Goal: Task Accomplishment & Management: Complete application form

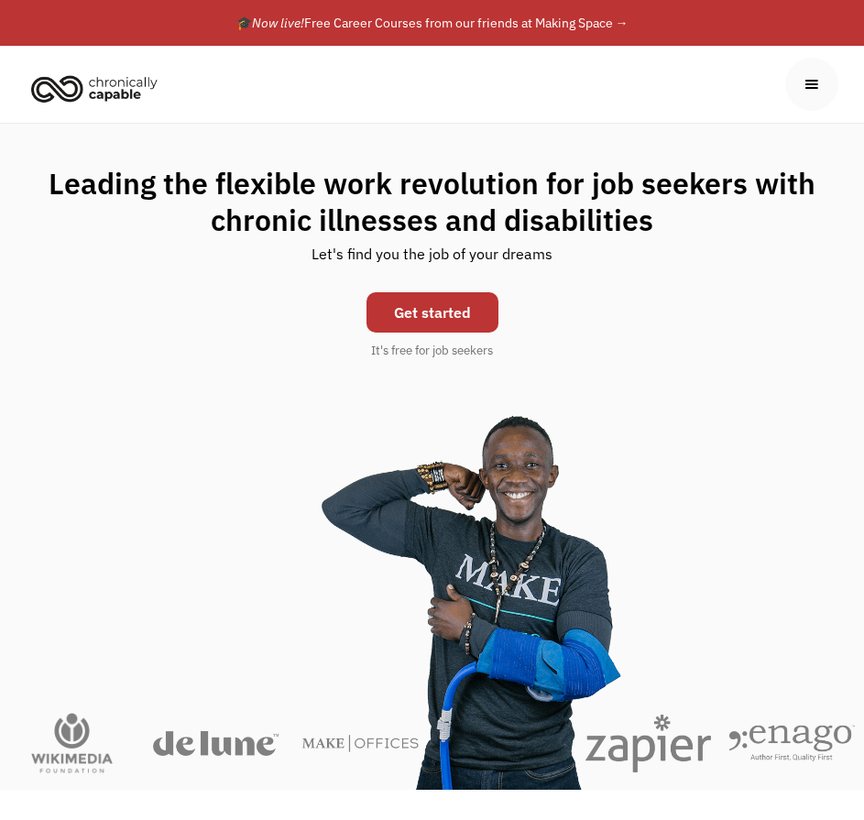
click at [481, 321] on link "Get started" at bounding box center [433, 312] width 132 height 40
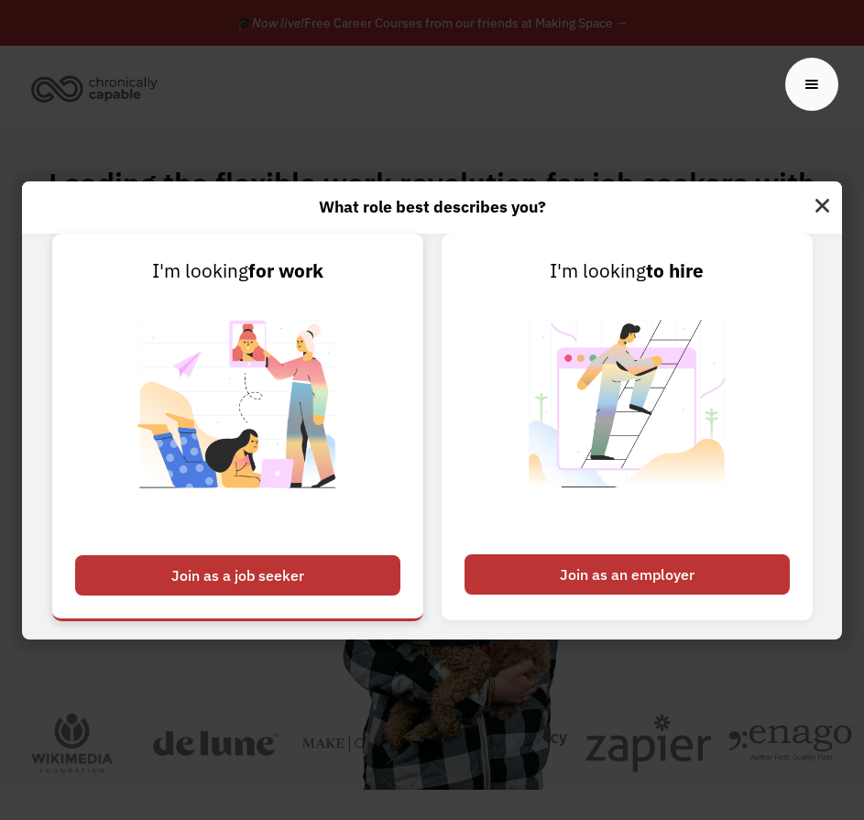
click at [155, 589] on div "Join as a job seeker" at bounding box center [237, 576] width 325 height 40
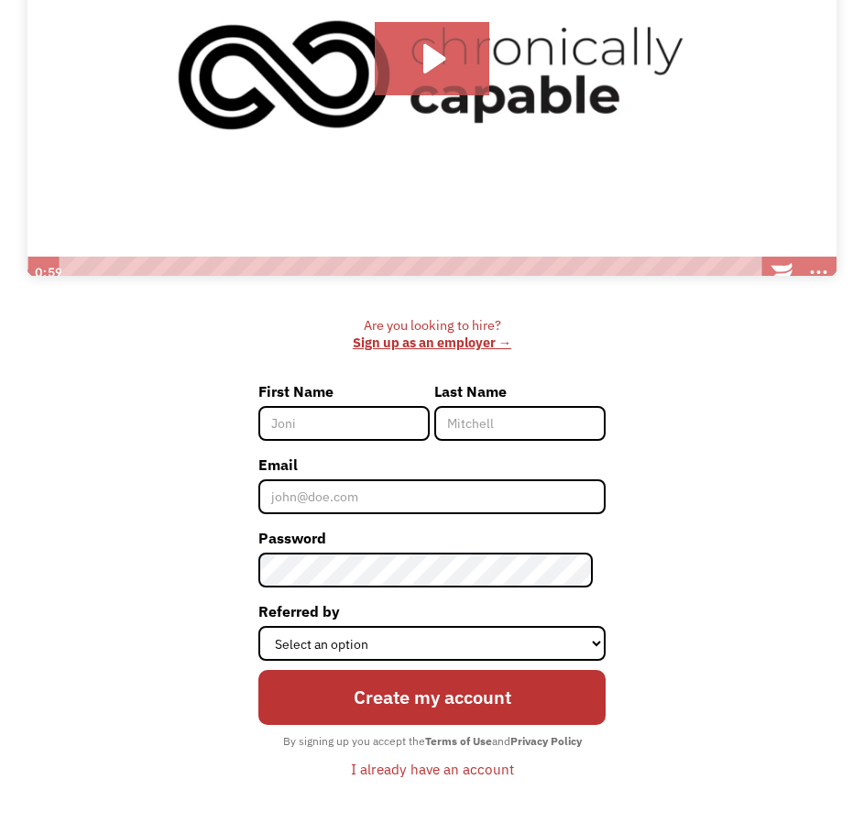
scroll to position [367, 0]
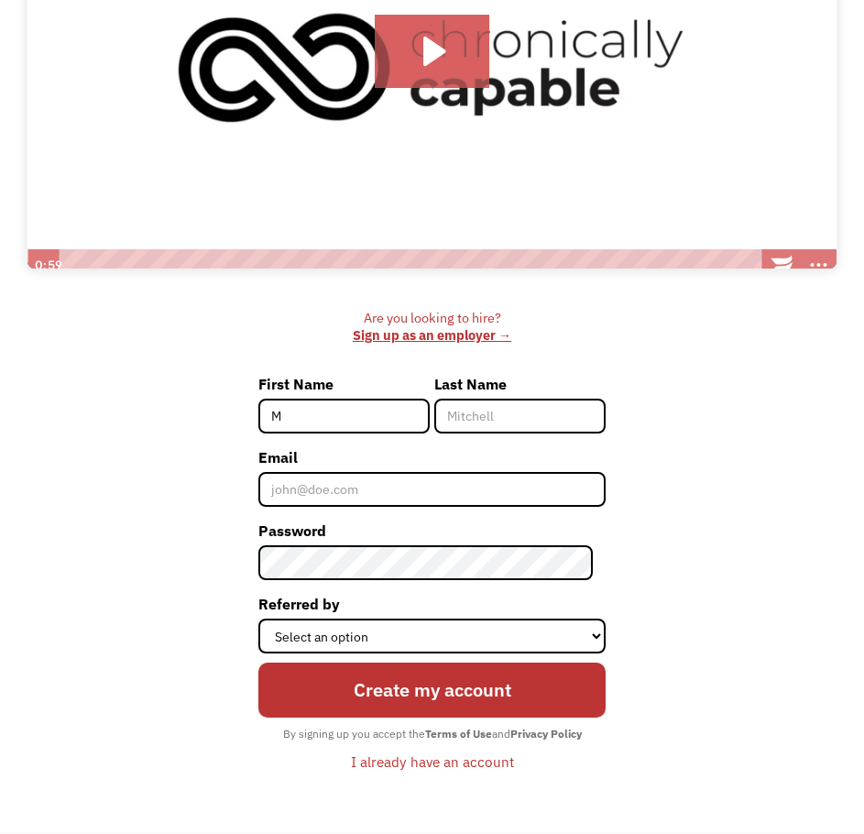
type input "M"
type input "Stevens"
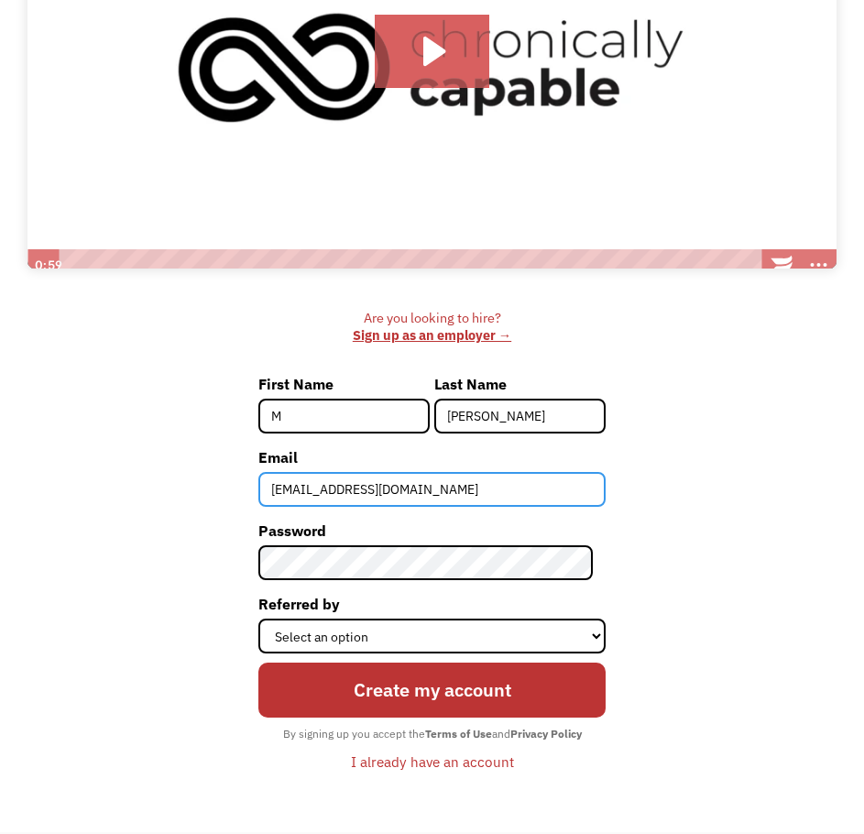
type input "mcystevens@gmail.com"
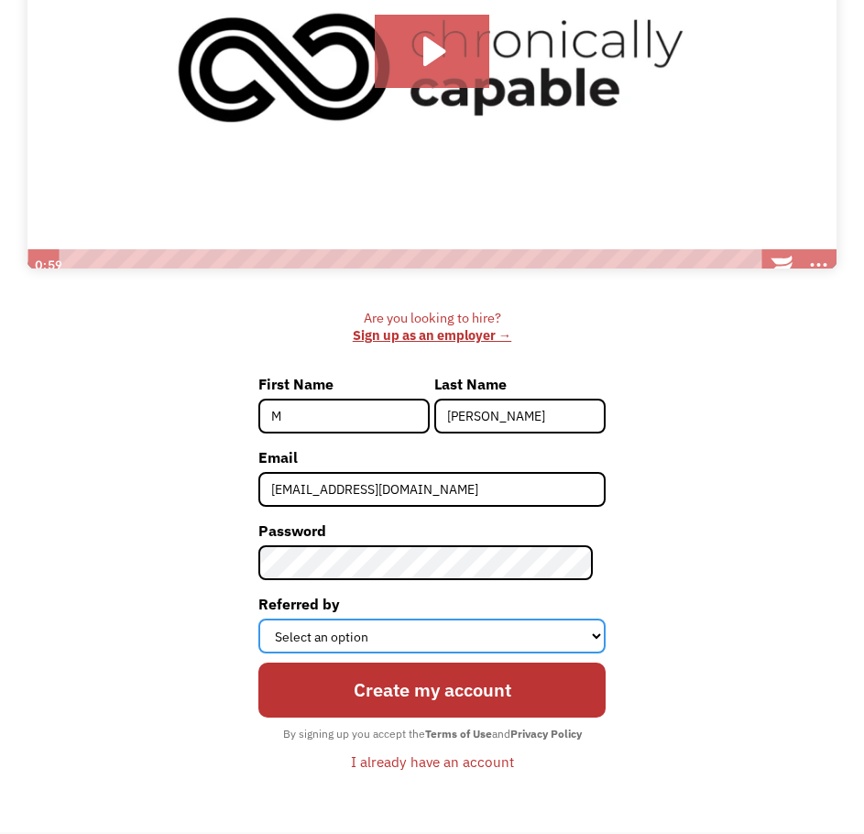
click at [569, 638] on select "Select an option Instagram Facebook Twitter Search Engine News Article Word of …" at bounding box center [432, 636] width 347 height 35
select select "Word of Mouth"
click at [265, 619] on select "Select an option Instagram Facebook Twitter Search Engine News Article Word of …" at bounding box center [432, 636] width 347 height 35
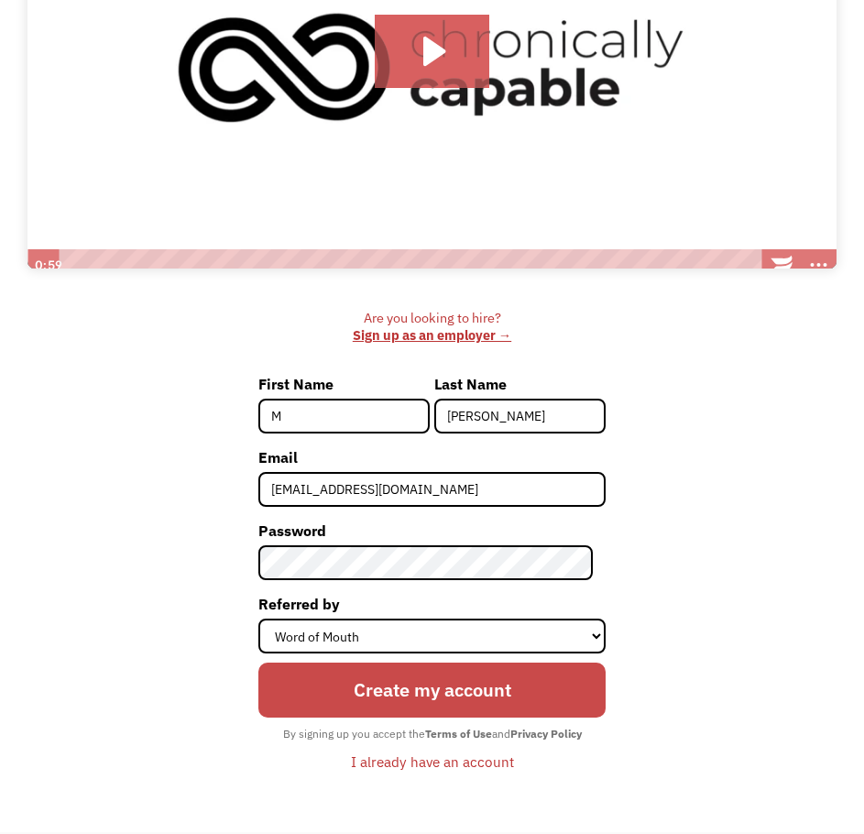
click at [454, 694] on input "Create my account" at bounding box center [432, 690] width 347 height 55
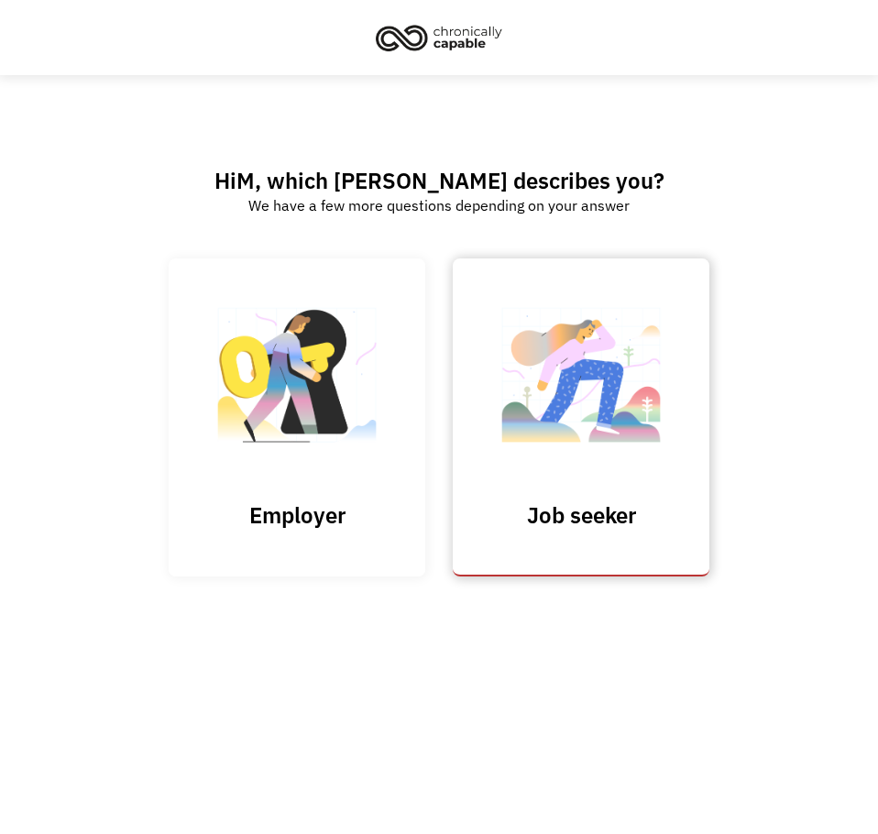
click at [505, 472] on img at bounding box center [581, 384] width 183 height 179
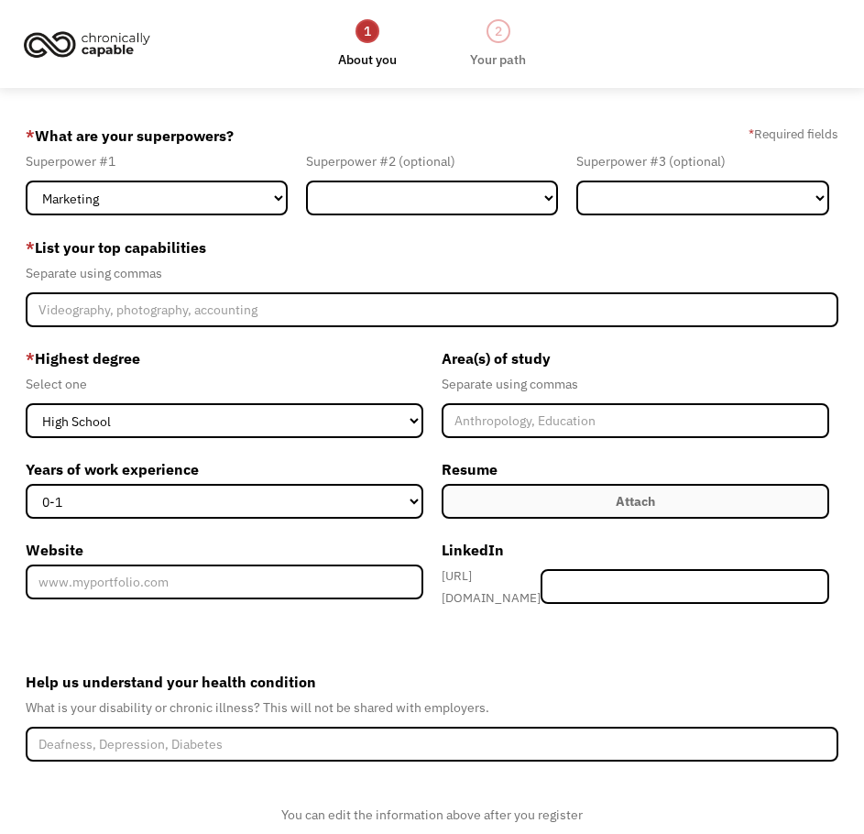
click at [213, 216] on form "68dfe0b00244c30f537395bc mcystevens@gmail.com M Stevens Word of Mouth * What ar…" at bounding box center [432, 513] width 812 height 785
click at [231, 200] on select "Marketing Human Resources Finance Technology Operations Sales Industrial & Manu…" at bounding box center [156, 198] width 261 height 35
select select "Healthcare"
click at [26, 181] on select "Marketing Human Resources Finance Technology Operations Sales Industrial & Manu…" at bounding box center [156, 198] width 261 height 35
click at [446, 193] on select "Marketing Human Resources Finance Technology Operations Sales Industrial & Manu…" at bounding box center [432, 198] width 252 height 35
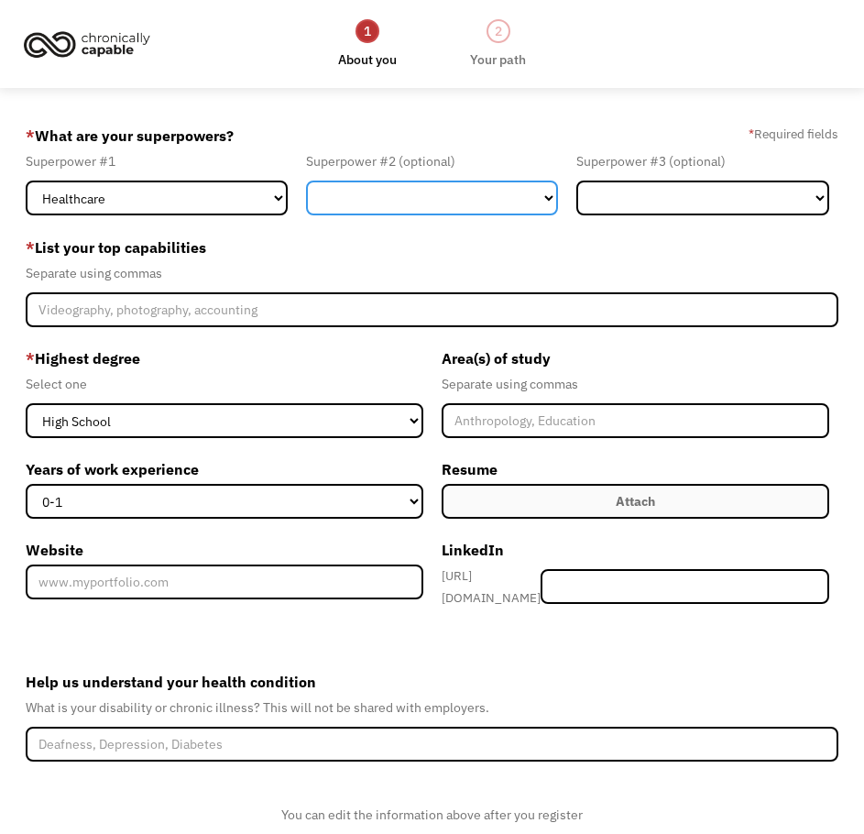
select select "Customer Service"
click at [306, 181] on select "Marketing Human Resources Finance Technology Operations Sales Industrial & Manu…" at bounding box center [432, 198] width 252 height 35
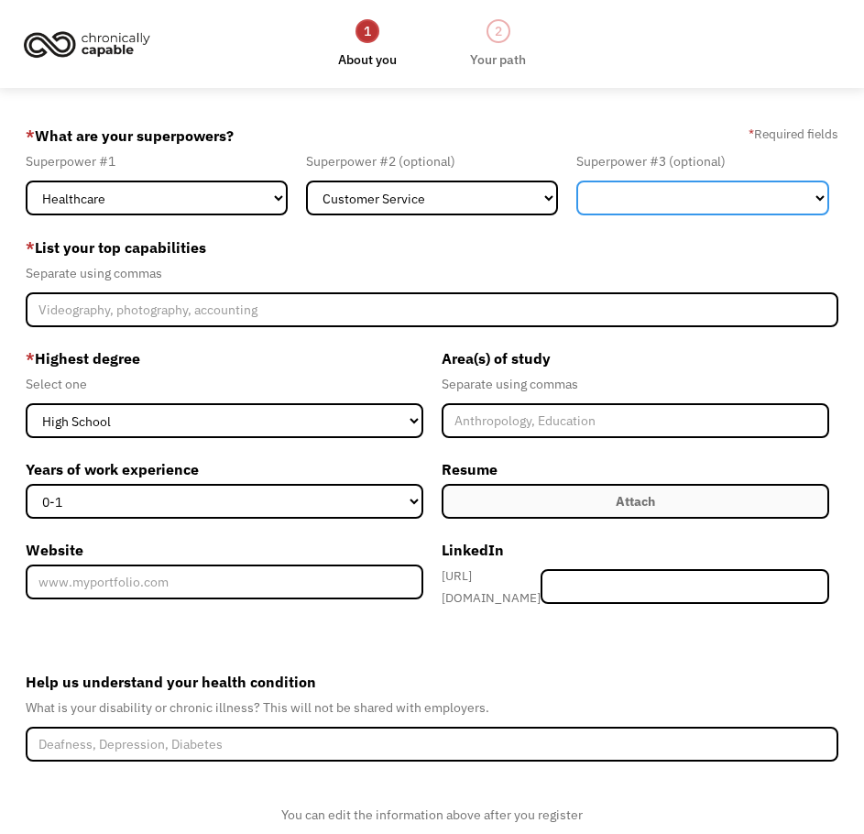
click at [685, 197] on select "Marketing Human Resources Finance Technology Operations Sales Industrial & Manu…" at bounding box center [703, 198] width 252 height 35
click at [708, 197] on select "Marketing Human Resources Finance Technology Operations Sales Industrial & Manu…" at bounding box center [703, 198] width 252 height 35
click at [677, 276] on div "Separate using commas" at bounding box center [432, 273] width 812 height 22
click at [712, 179] on div "Superpower #3 (optional) Marketing Human Resources Finance Technology Operation…" at bounding box center [702, 182] width 270 height 65
click at [712, 182] on select "Marketing Human Resources Finance Technology Operations Sales Industrial & Manu…" at bounding box center [703, 198] width 252 height 35
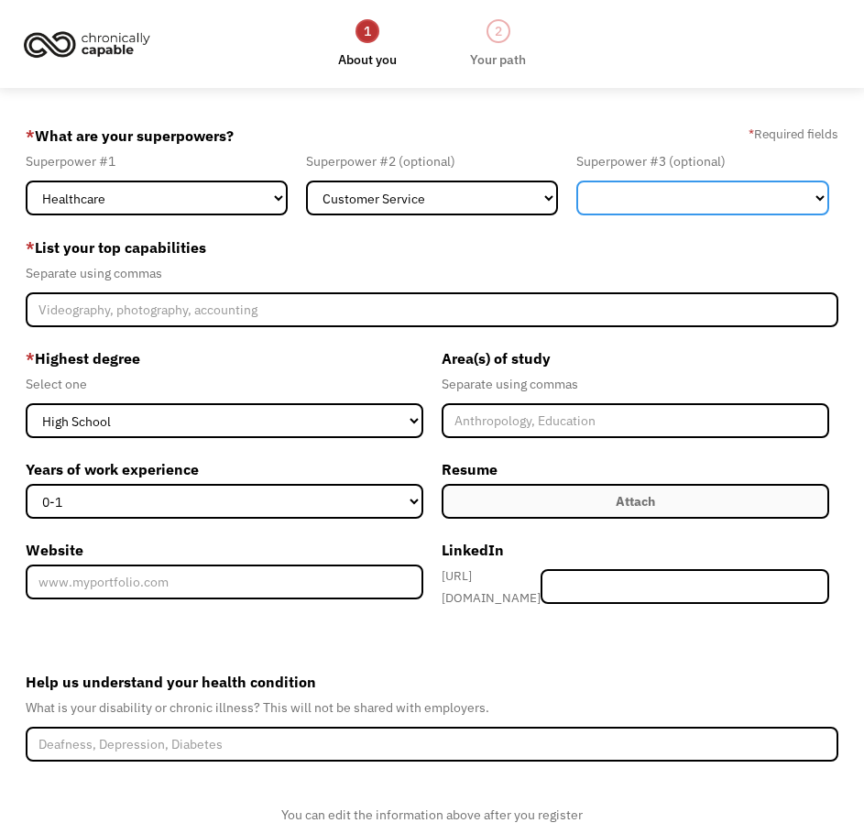
select select "Administration"
click at [577, 181] on select "Marketing Human Resources Finance Technology Operations Sales Industrial & Manu…" at bounding box center [703, 198] width 252 height 35
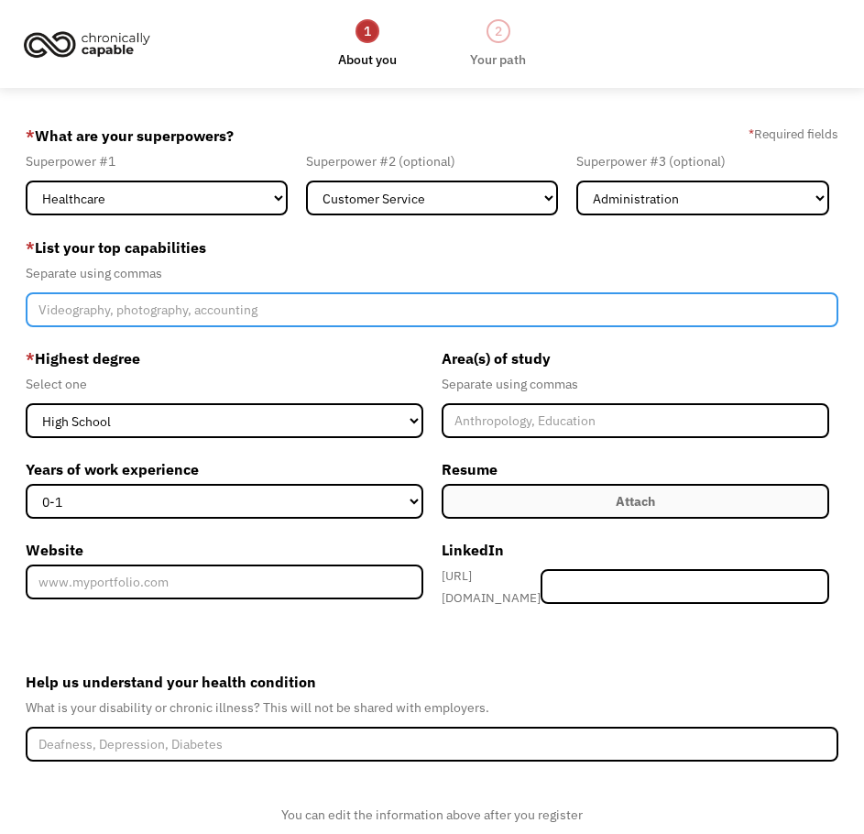
click at [422, 324] on input "Member-Create-Step1" at bounding box center [432, 309] width 812 height 35
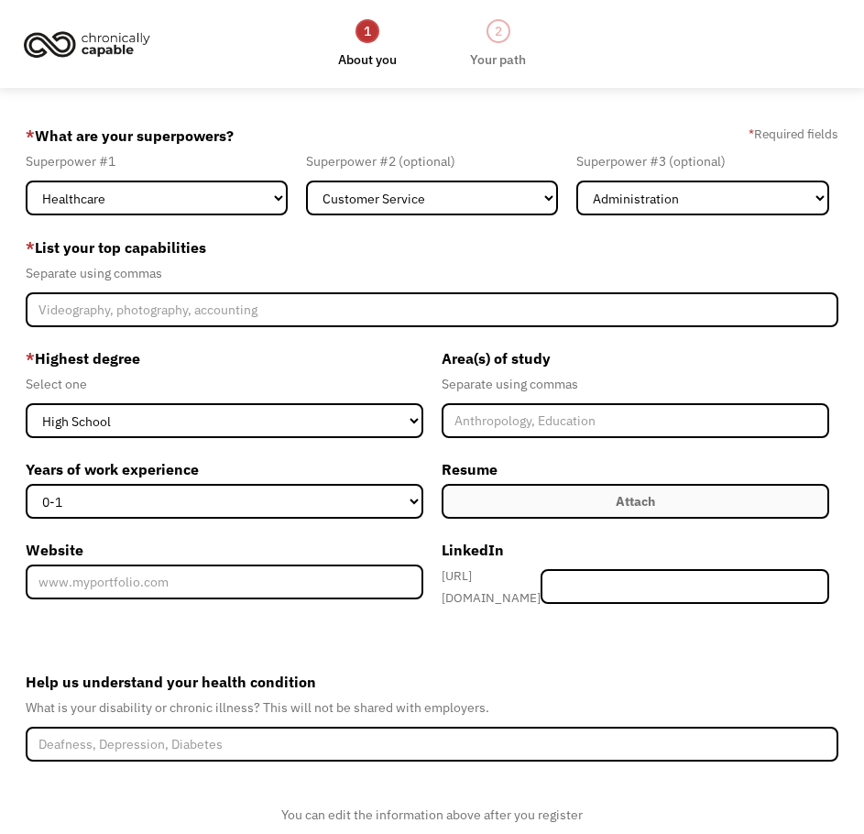
click at [284, 368] on label "* Highest degree" at bounding box center [224, 358] width 397 height 29
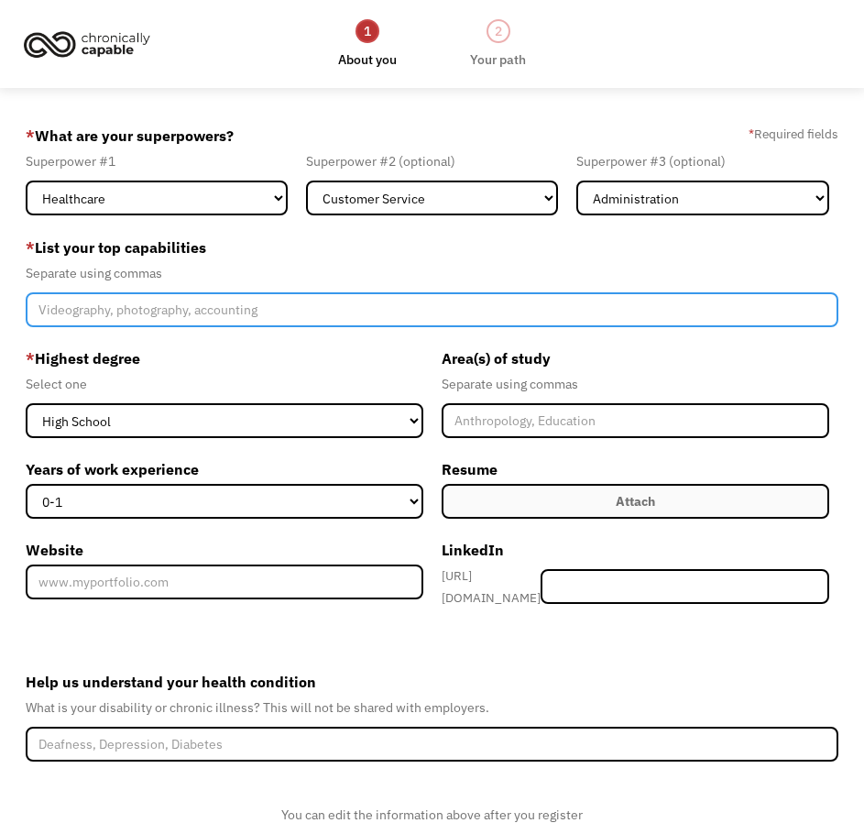
click at [334, 314] on input "Member-Create-Step1" at bounding box center [432, 309] width 812 height 35
type input "P"
type input "Writing (professional and creative), Communication, Computer Literacy, Organiza…"
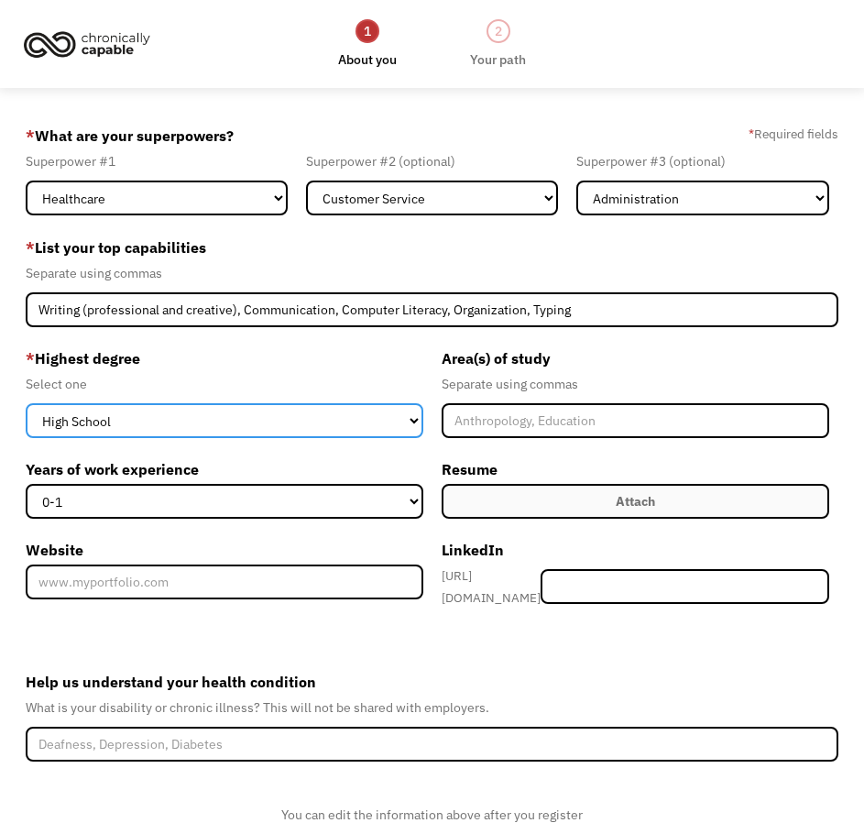
click at [405, 431] on select "High School Associates Bachelors Master's PhD" at bounding box center [224, 420] width 397 height 35
select select "bachelors"
click at [26, 403] on select "High School Associates Bachelors Master's PhD" at bounding box center [224, 420] width 397 height 35
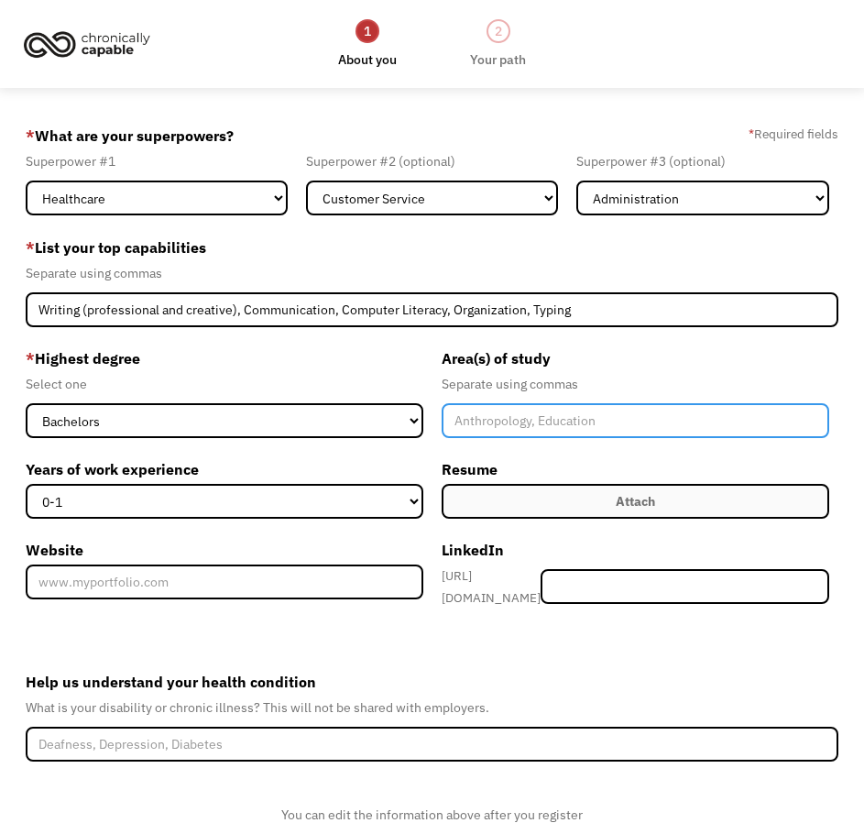
click at [560, 419] on input "Member-Create-Step1" at bounding box center [636, 420] width 388 height 35
type input "W"
type input "Creative Writing & English"
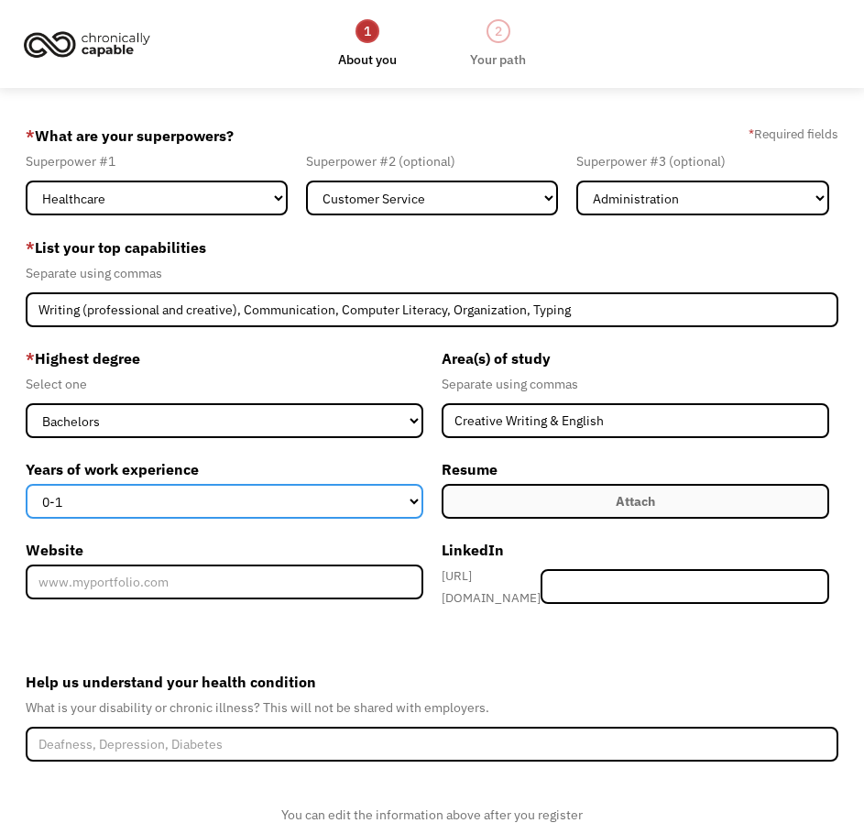
click at [423, 490] on select "0-1 2-4 5-10 11-15 15+" at bounding box center [224, 501] width 397 height 35
select select "5-10"
click at [26, 484] on select "0-1 2-4 5-10 11-15 15+" at bounding box center [224, 501] width 397 height 35
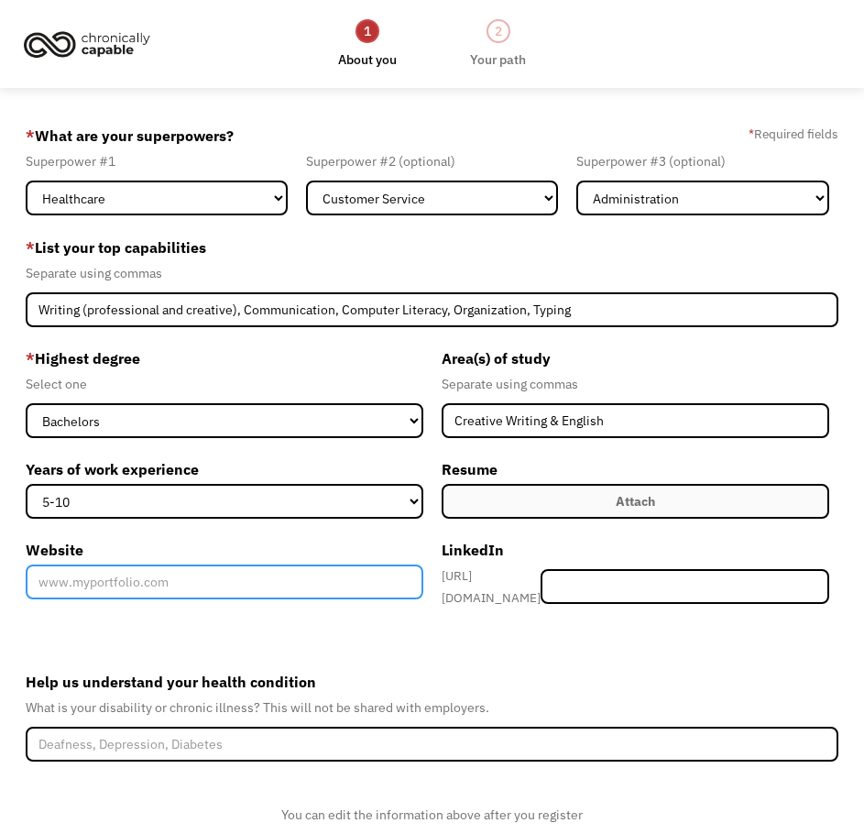
click at [224, 584] on input "Website" at bounding box center [224, 582] width 397 height 35
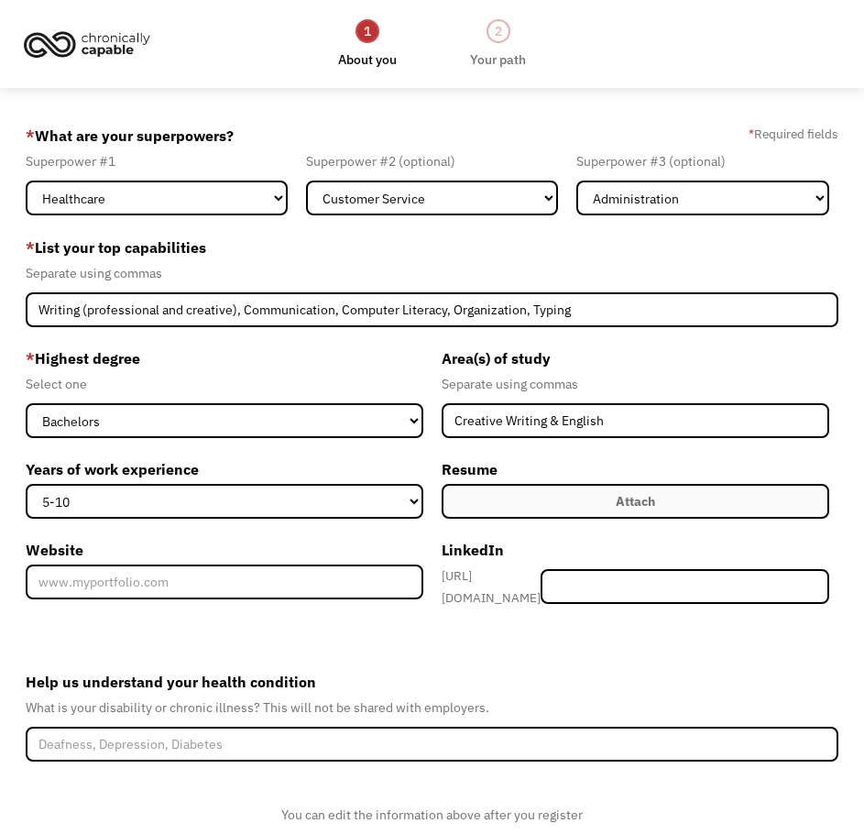
click at [578, 652] on form "68dfe0b00244c30f537395bc mcystevens@gmail.com M Stevens Word of Mouth * What ar…" at bounding box center [432, 513] width 812 height 785
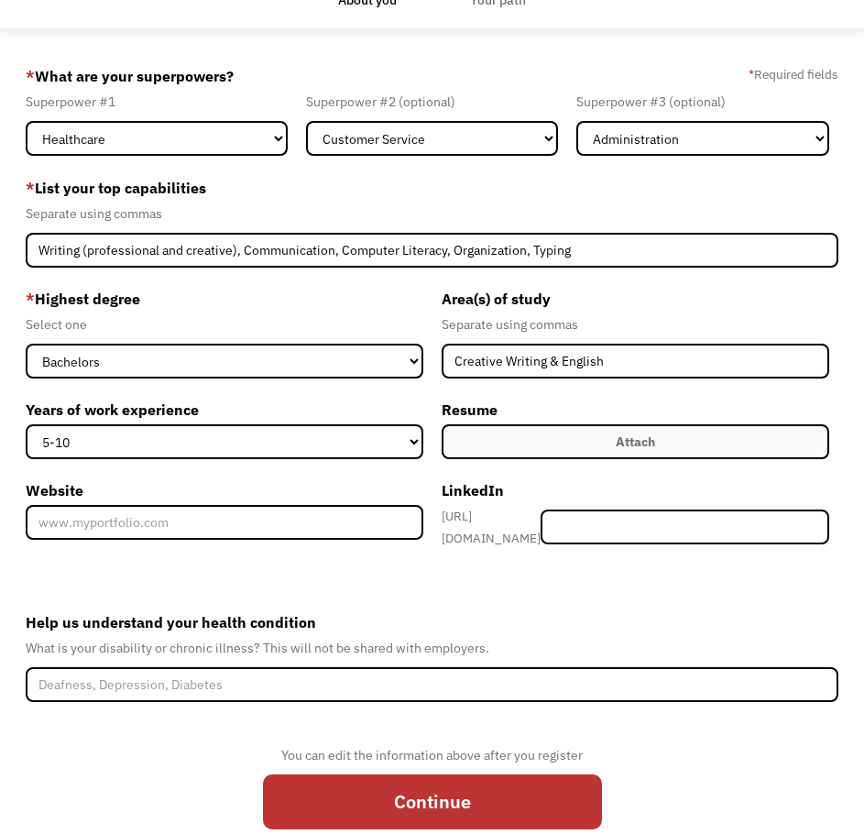
scroll to position [138, 0]
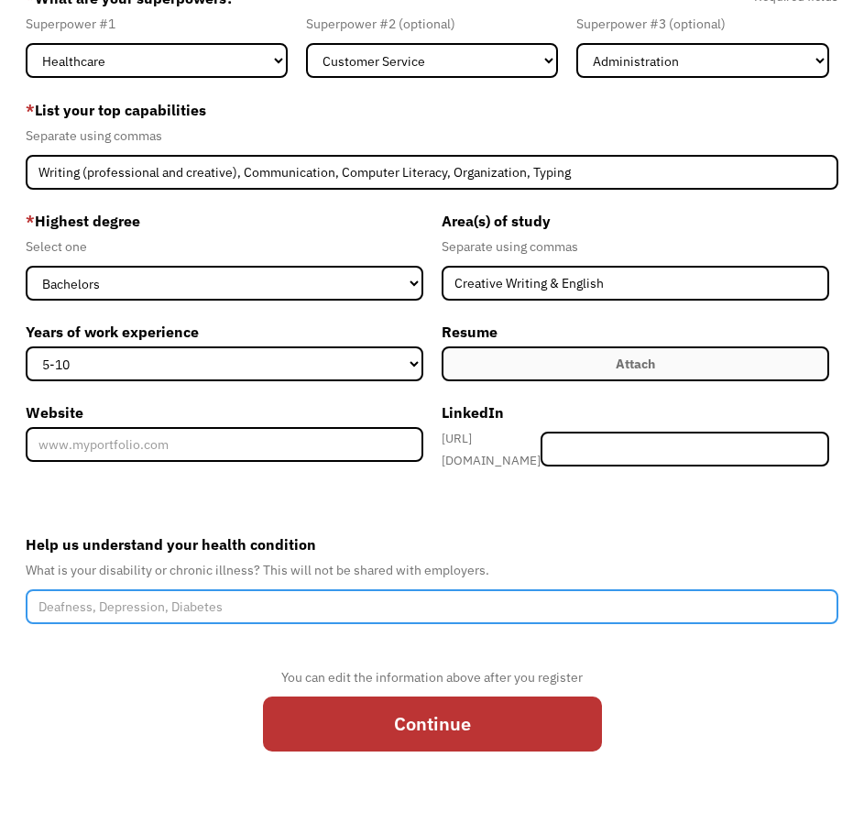
click at [554, 614] on input "Help us understand your health condition" at bounding box center [432, 606] width 812 height 35
click at [548, 603] on input "Help us understand your health condition" at bounding box center [432, 606] width 812 height 35
click at [633, 594] on input "Help us understand your health condition" at bounding box center [432, 606] width 812 height 35
click at [690, 589] on input "Help us understand your health condition" at bounding box center [432, 606] width 812 height 35
click at [685, 589] on input "Help us understand your health condition" at bounding box center [432, 606] width 812 height 35
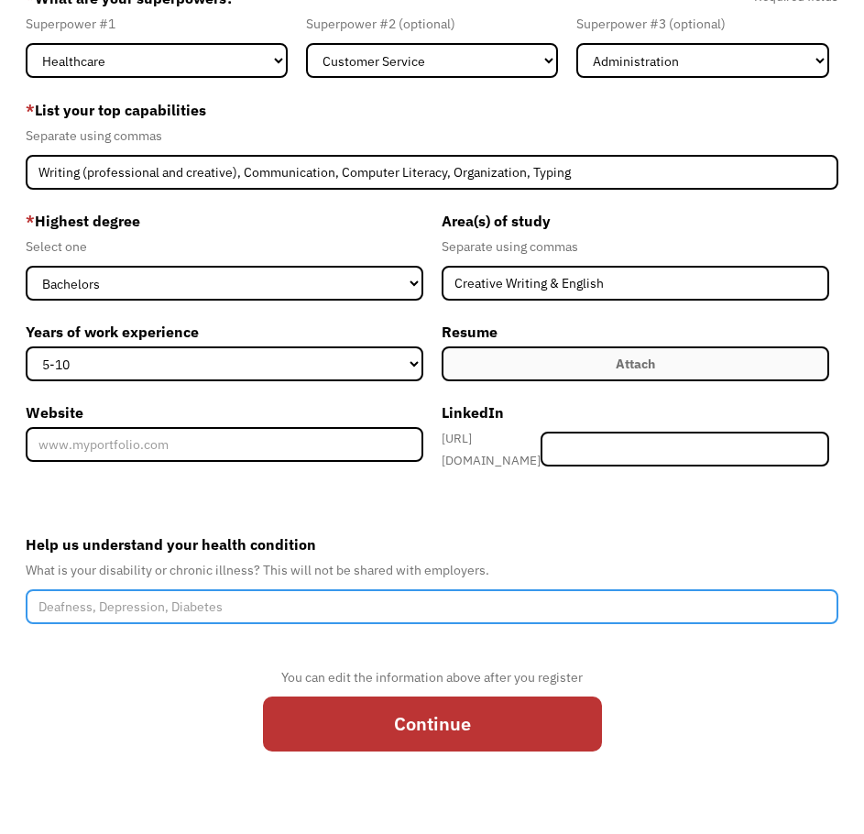
click at [685, 589] on input "Help us understand your health condition" at bounding box center [432, 606] width 812 height 35
click at [688, 599] on input "Help us understand your health condition" at bounding box center [432, 606] width 812 height 35
type input "C"
click at [268, 601] on input "Psoriatic Arthritis, POTS, Chronic Fatigue, Fibromyalgia, Depression, Anxiety" at bounding box center [432, 606] width 812 height 35
click at [273, 600] on input "Psoriatic Arthritis, POTS, Chronic Fatigue, Fibromyalgia, Depression, Anxiety" at bounding box center [432, 606] width 812 height 35
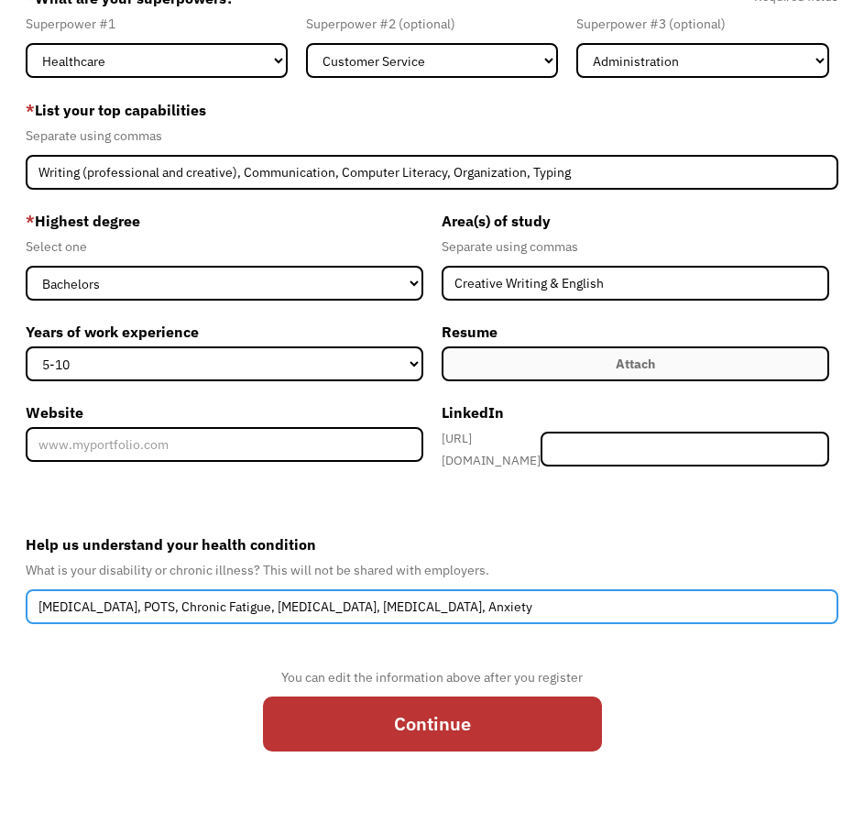
click at [668, 603] on input "Psoriatic Arthritis, POTS, Chronic Fatigue, Fibromyalgia, Depression, Anxiety" at bounding box center [432, 606] width 812 height 35
type input "Psoriatic Arthritis, POTS, Chronic Fatigue, Fibromyalgia, Depression, Anxiety"
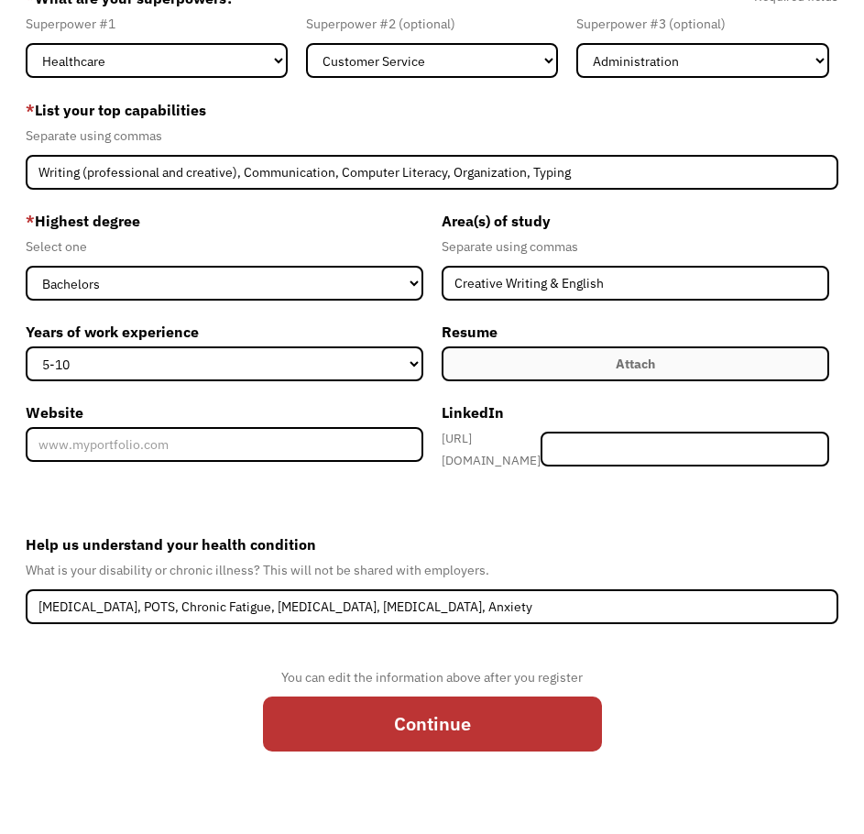
click at [686, 653] on form "68dfe0b00244c30f537395bc mcystevens@gmail.com M Stevens Word of Mouth * What ar…" at bounding box center [432, 375] width 812 height 785
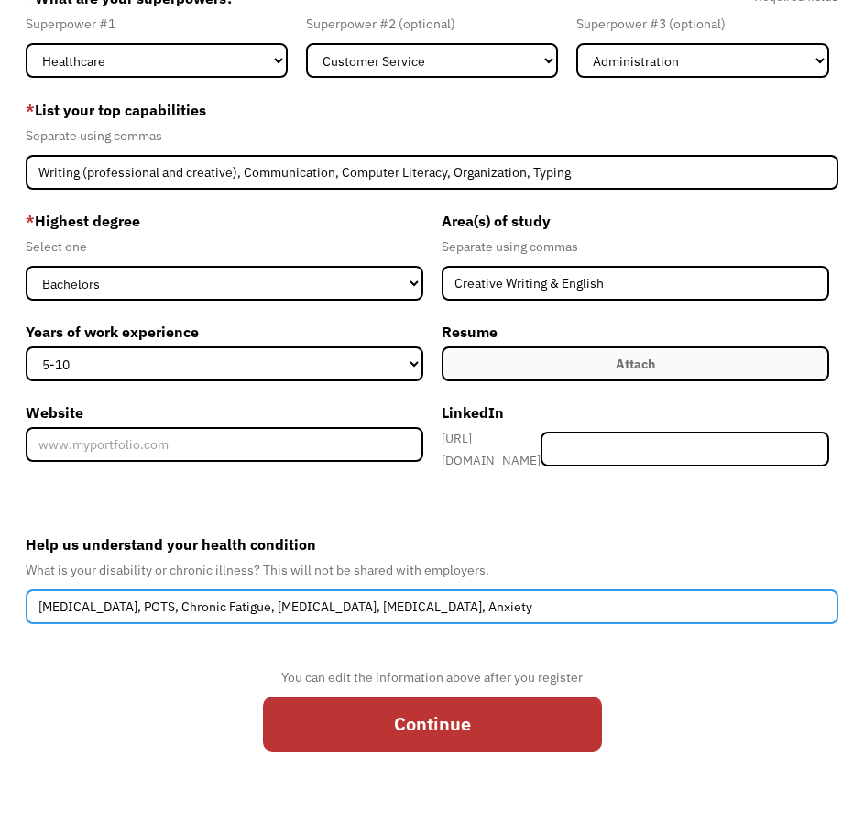
click at [576, 595] on input "Psoriatic Arthritis, POTS, Chronic Fatigue, Fibromyalgia, Depression, Anxiety" at bounding box center [432, 606] width 812 height 35
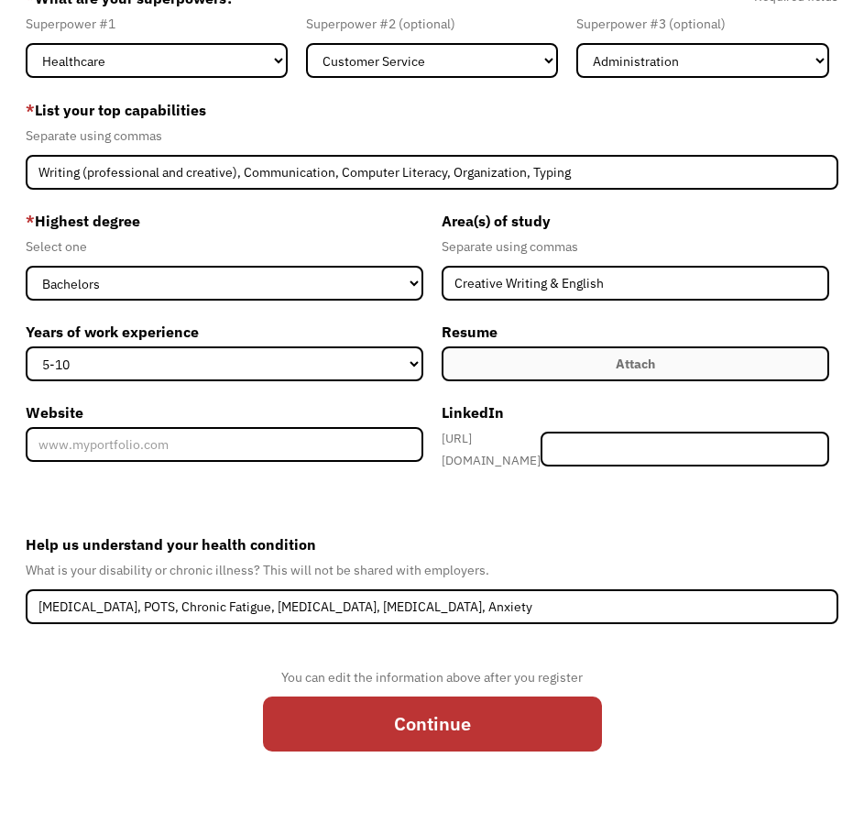
click at [509, 632] on form "68dfe0b00244c30f537395bc mcystevens@gmail.com M Stevens Word of Mouth * What ar…" at bounding box center [432, 375] width 812 height 785
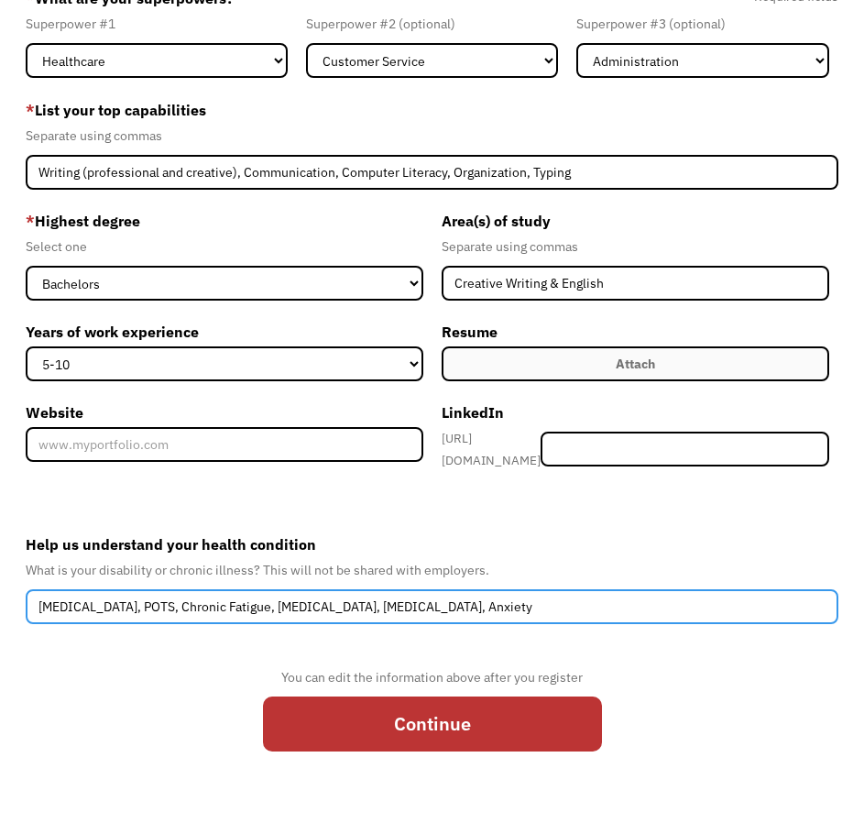
click at [433, 600] on input "Psoriatic Arthritis, POTS, Chronic Fatigue, Fibromyalgia, Depression, Anxiety" at bounding box center [432, 606] width 812 height 35
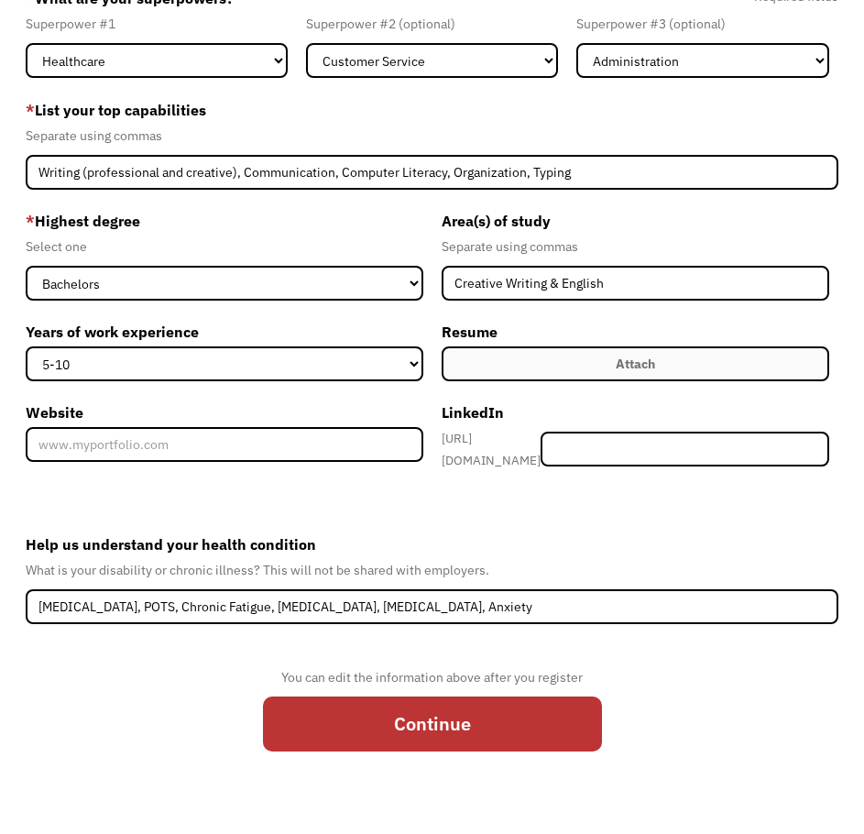
click at [565, 618] on form "68dfe0b00244c30f537395bc mcystevens@gmail.com M Stevens Word of Mouth * What ar…" at bounding box center [432, 375] width 812 height 785
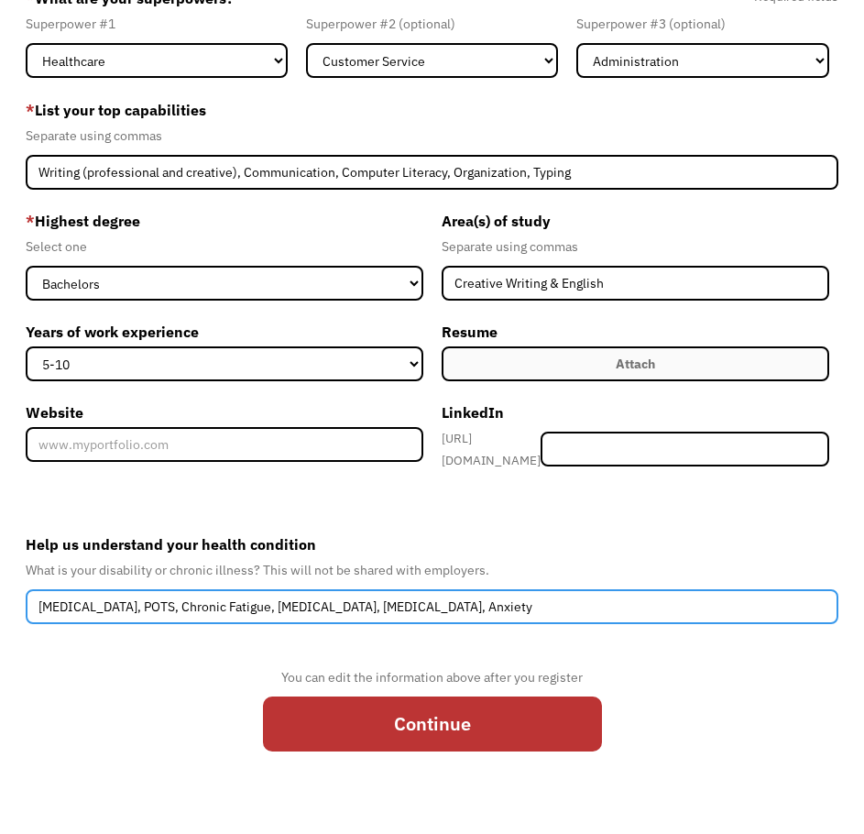
click at [570, 593] on input "Psoriatic Arthritis, POTS, Chronic Fatigue, Fibromyalgia, Depression, Anxiety" at bounding box center [432, 606] width 812 height 35
drag, startPoint x: 555, startPoint y: 597, endPoint x: 524, endPoint y: 608, distance: 32.2
click at [524, 608] on input "Psoriatic Arthritis, POTS, Chronic Fatigue, Fibromyalgia, Depression, Anxiety" at bounding box center [432, 606] width 812 height 35
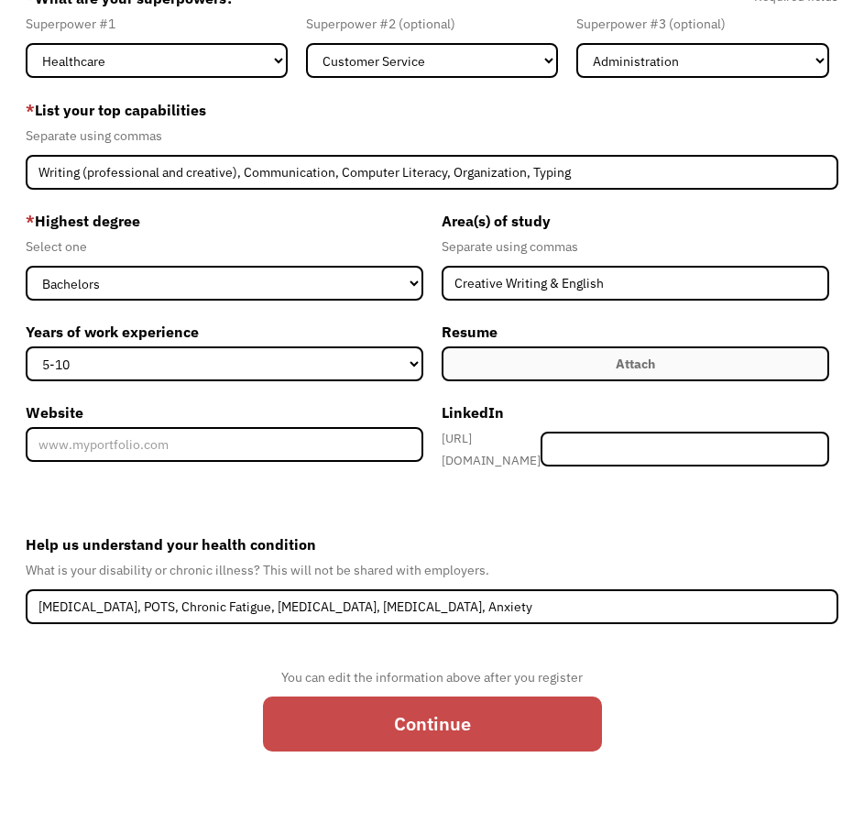
click at [525, 698] on input "Continue" at bounding box center [432, 724] width 339 height 55
type input "Please wait..."
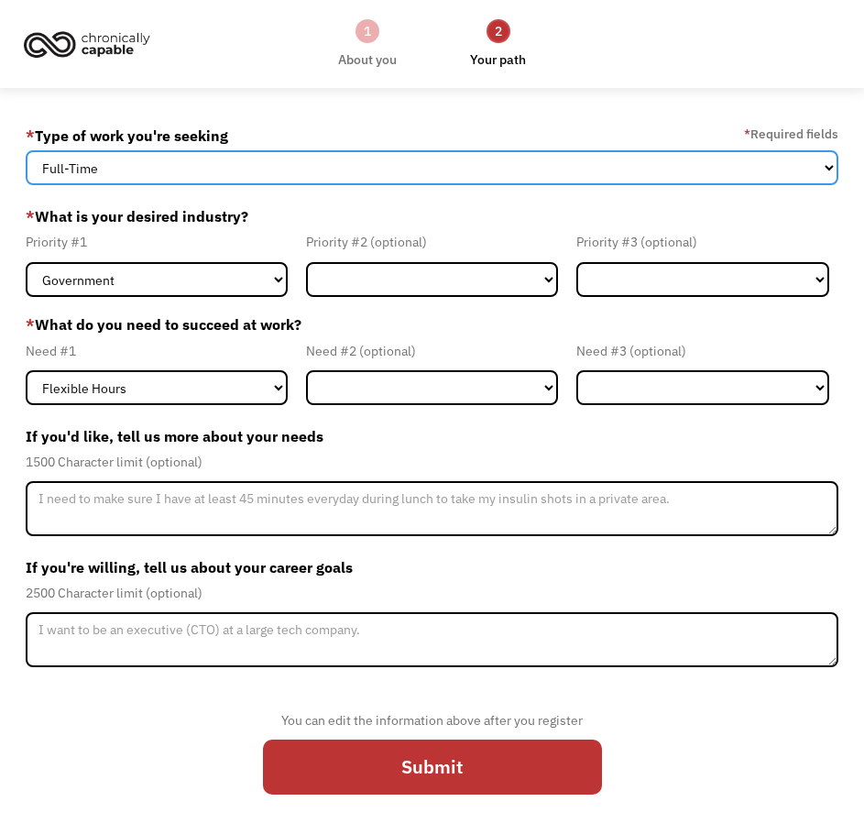
click at [286, 159] on select "Full-Time Part-Time Both Full-Time and Part-Time" at bounding box center [432, 167] width 812 height 35
click at [281, 171] on select "Full-Time Part-Time Both Full-Time and Part-Time" at bounding box center [432, 167] width 812 height 35
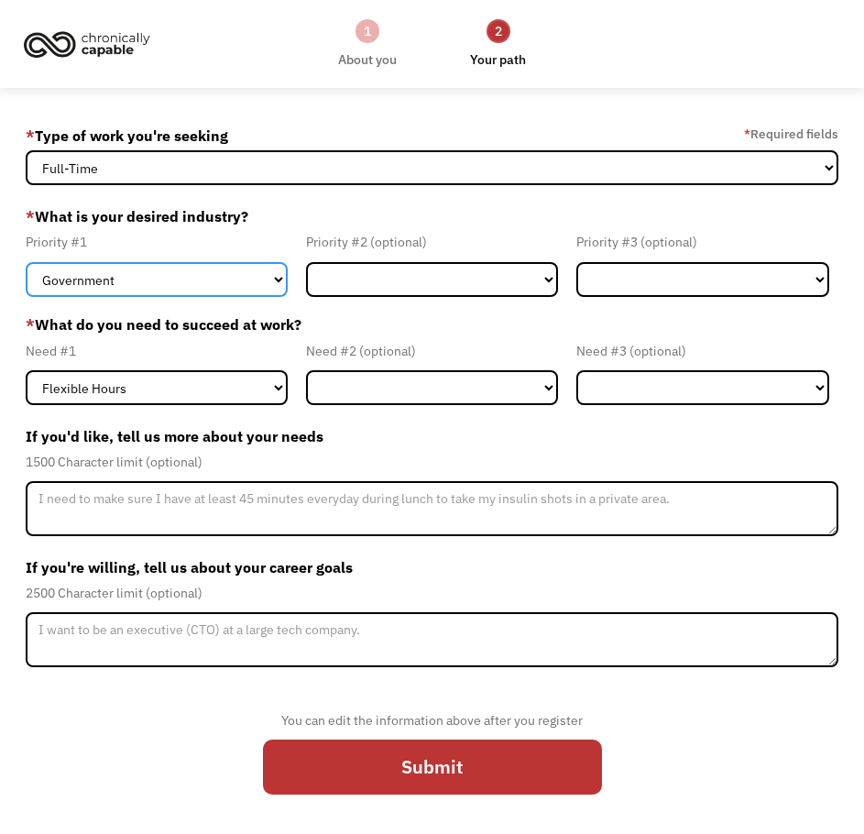
click at [221, 270] on select "Government Finance & Insurance Health & Social Care Tech & Engineering Creative…" at bounding box center [156, 279] width 261 height 35
select select "Creative & Design"
click at [26, 262] on select "Government Finance & Insurance Health & Social Care Tech & Engineering Creative…" at bounding box center [156, 279] width 261 height 35
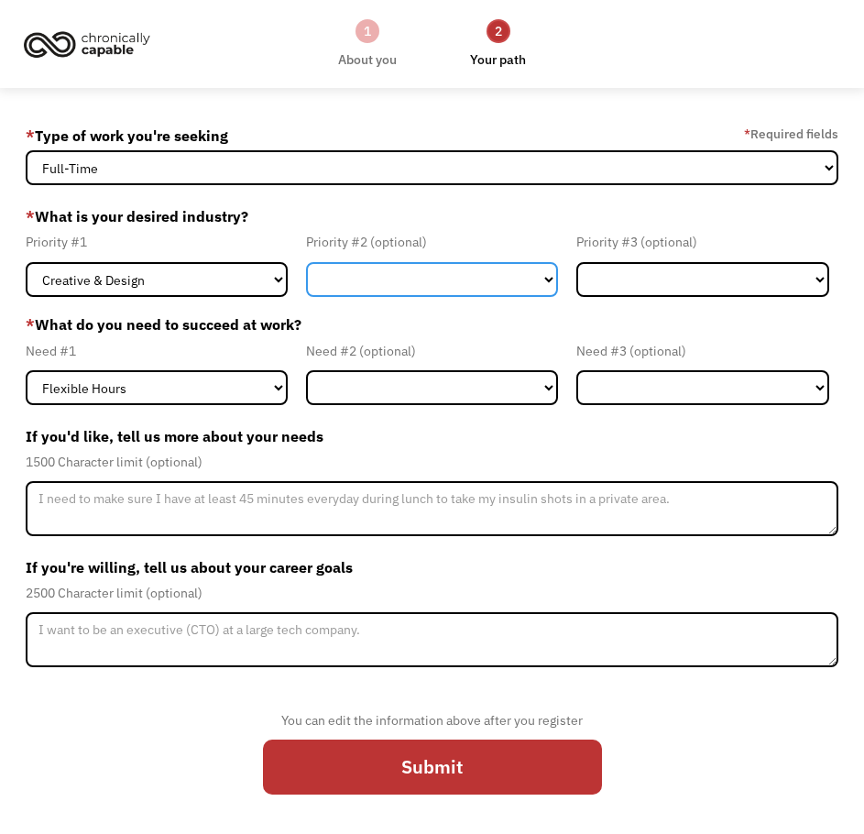
click at [399, 292] on select "Government Finance & Insurance Health & Social Care Tech & Engineering Creative…" at bounding box center [432, 279] width 252 height 35
select select "Administrative"
click at [306, 262] on select "Government Finance & Insurance Health & Social Care Tech & Engineering Creative…" at bounding box center [432, 279] width 252 height 35
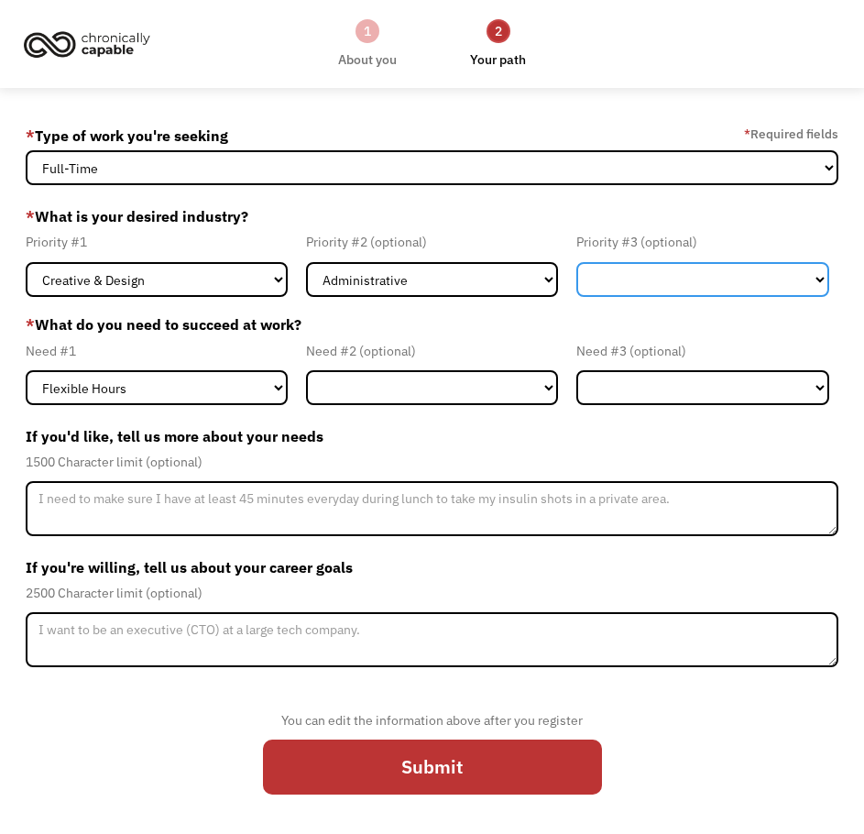
click at [633, 276] on select "Government Finance & Insurance Health & Social Care Tech & Engineering Creative…" at bounding box center [703, 279] width 252 height 35
select select "Health & Social Care"
click at [577, 262] on select "Government Finance & Insurance Health & Social Care Tech & Engineering Creative…" at bounding box center [703, 279] width 252 height 35
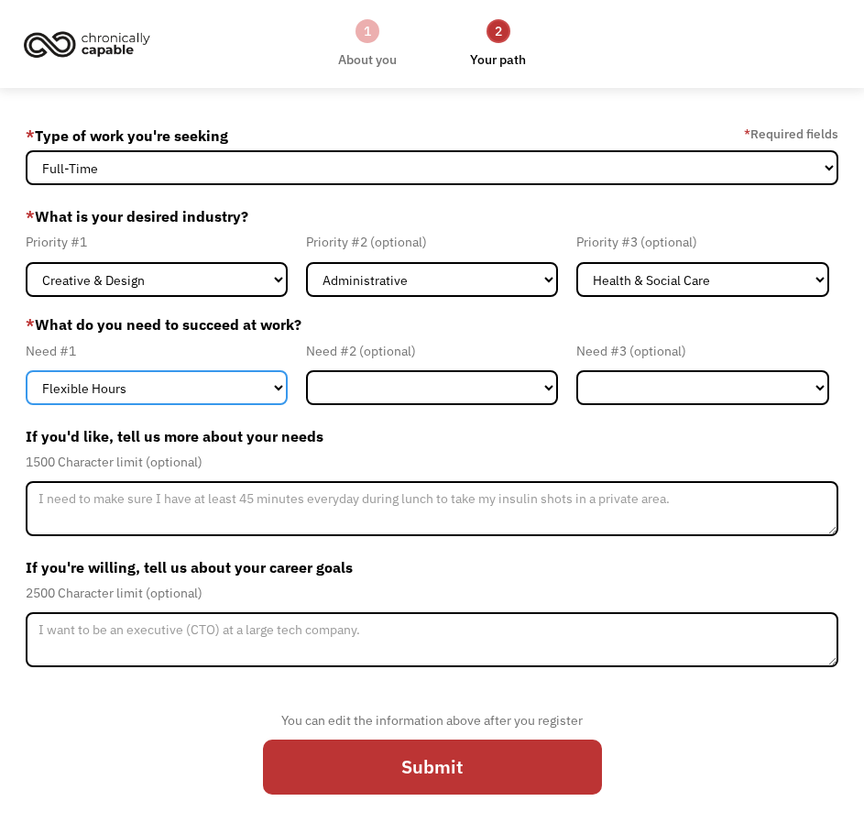
click at [228, 390] on select "Flexible Hours Remote Work Service Animal On-site Accommodations Visual Support…" at bounding box center [156, 387] width 261 height 35
click at [264, 387] on select "Flexible Hours Remote Work Service Animal On-site Accommodations Visual Support…" at bounding box center [156, 387] width 261 height 35
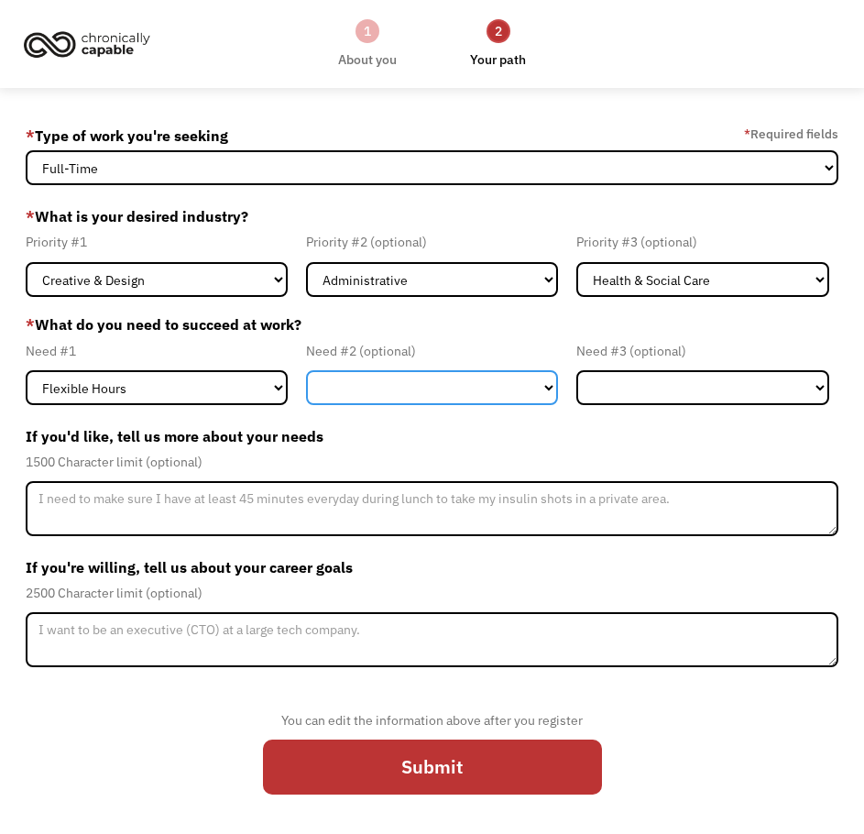
click at [425, 378] on select "Flexible Hours Remote Work Service Animal On-site Accommodations Visual Support…" at bounding box center [432, 387] width 252 height 35
select select "Remote Work"
click at [306, 370] on select "Flexible Hours Remote Work Service Animal On-site Accommodations Visual Support…" at bounding box center [432, 387] width 252 height 35
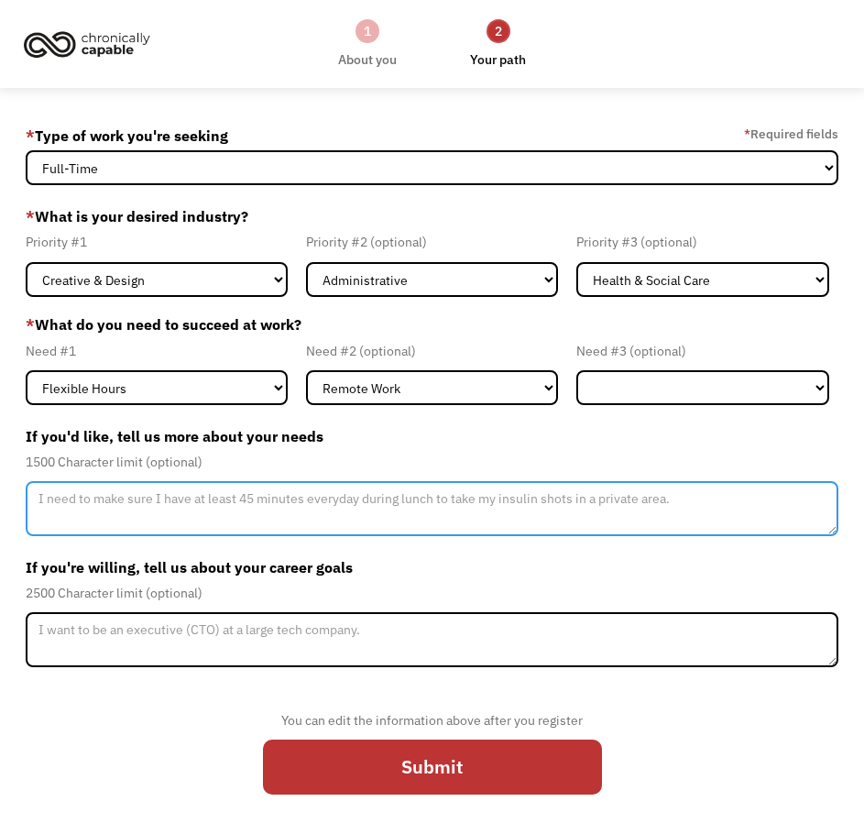
click at [424, 498] on textarea "Member-Update-Form-Step2" at bounding box center [432, 508] width 812 height 55
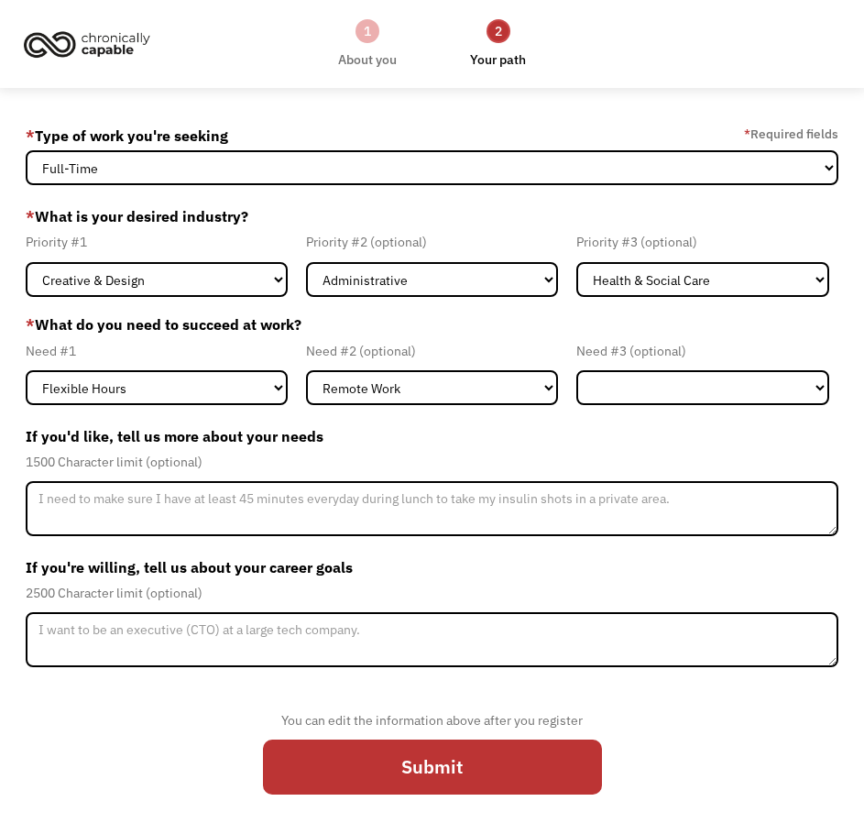
click at [512, 609] on div "If you're willing, tell us about your career goals 2500 Character limit (option…" at bounding box center [432, 610] width 812 height 115
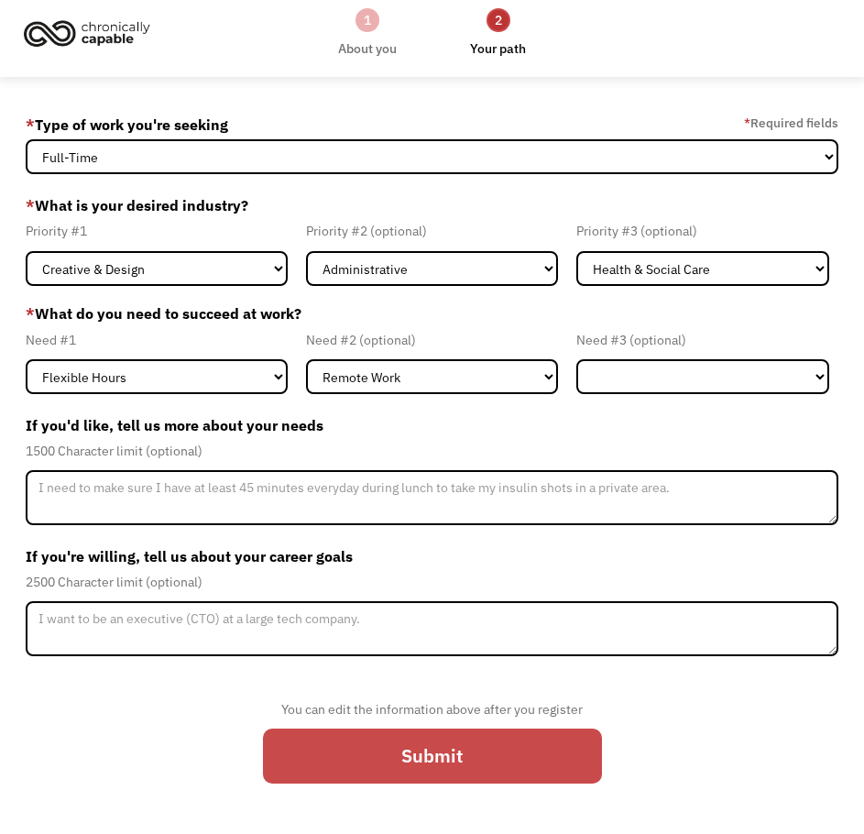
click at [558, 763] on input "Submit" at bounding box center [432, 756] width 339 height 55
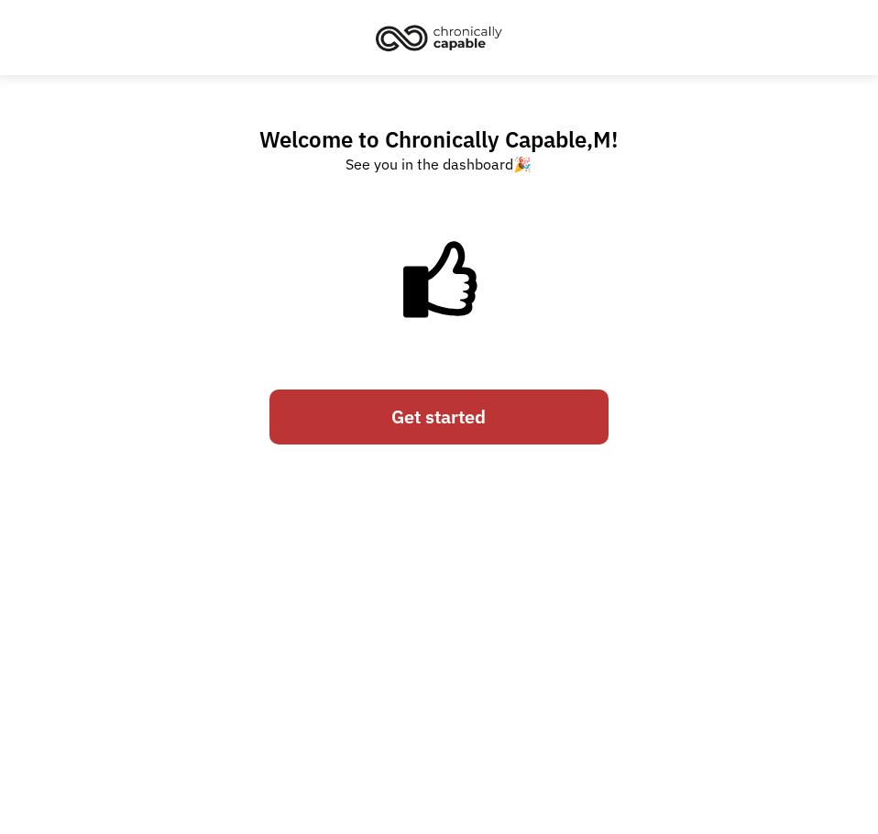
click at [456, 408] on link "Get started" at bounding box center [439, 417] width 339 height 55
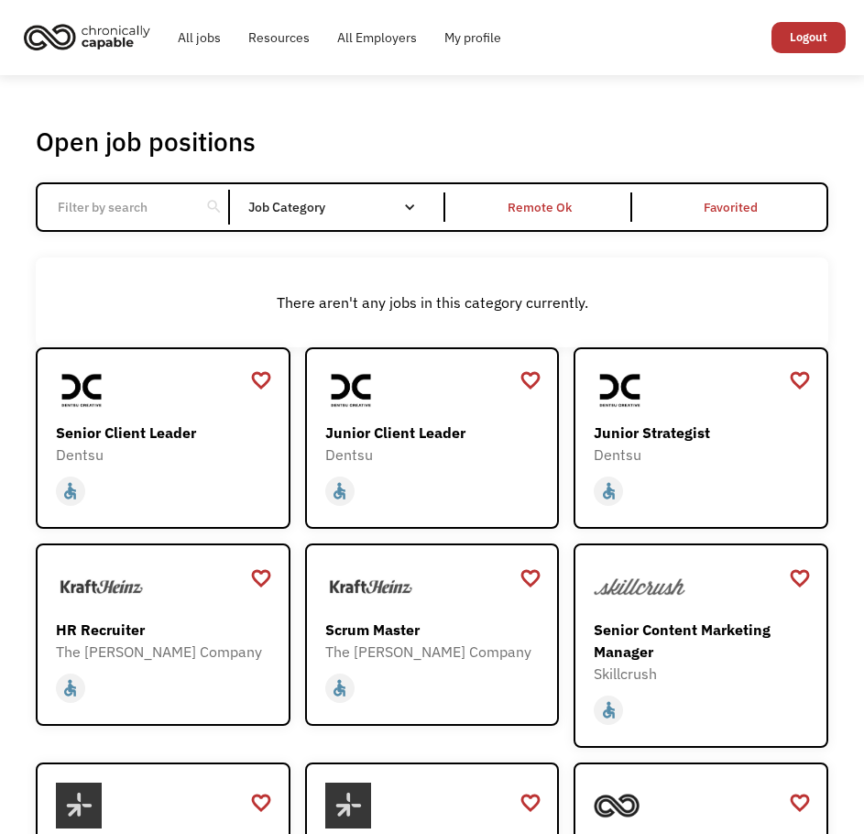
click at [650, 274] on div "There aren't any jobs in this category currently." at bounding box center [432, 303] width 793 height 91
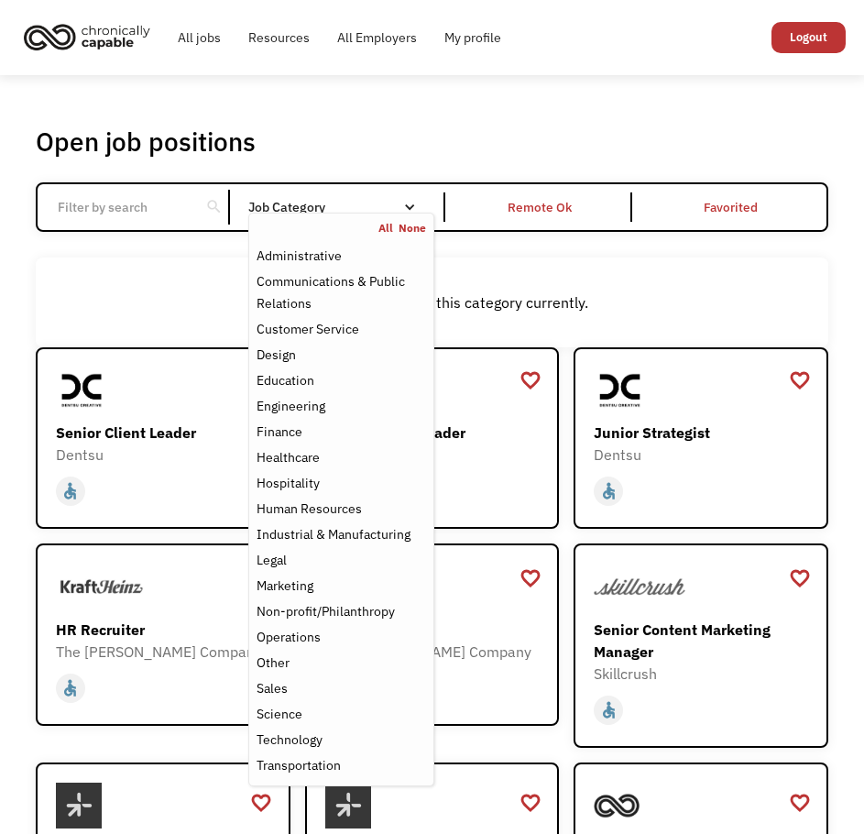
click at [404, 204] on div "Email Form" at bounding box center [409, 207] width 13 height 13
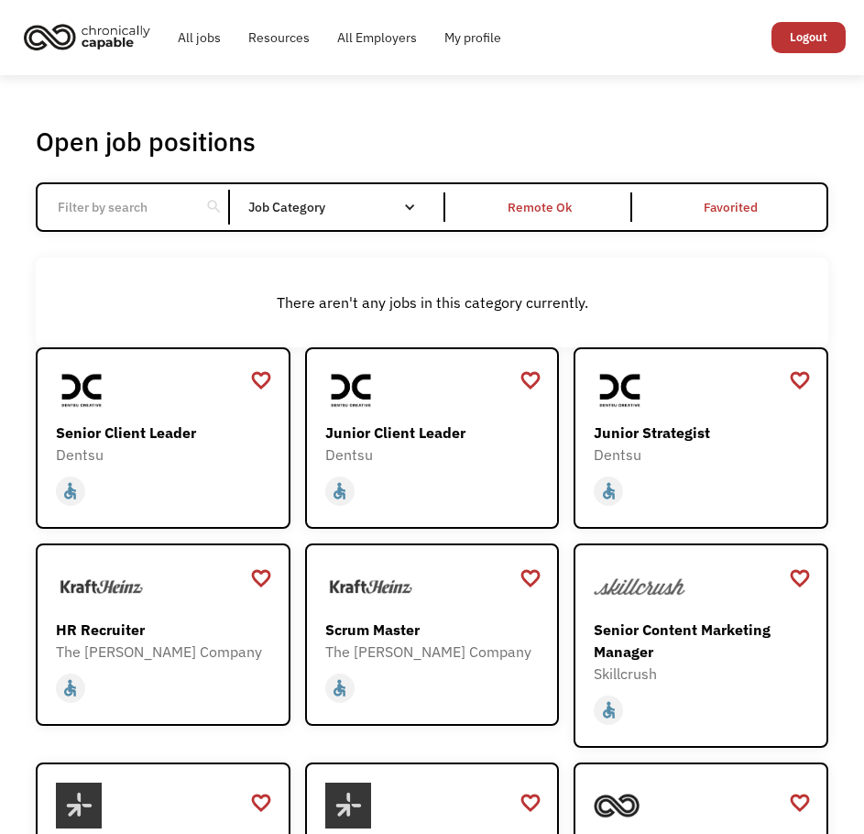
click at [404, 204] on div "Email Form" at bounding box center [409, 207] width 13 height 13
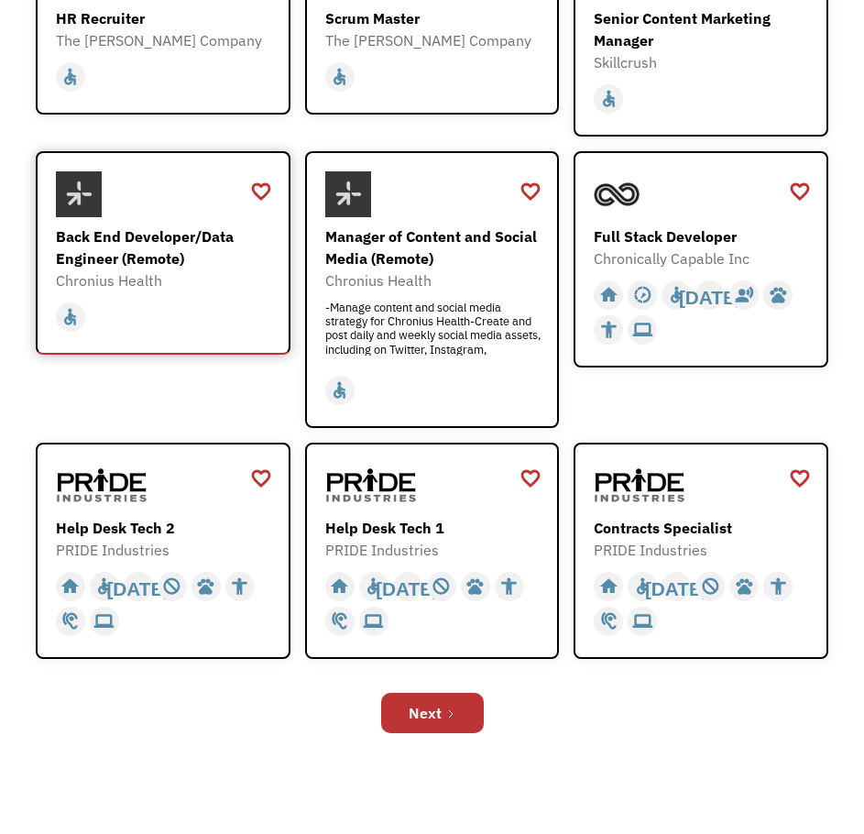
scroll to position [642, 0]
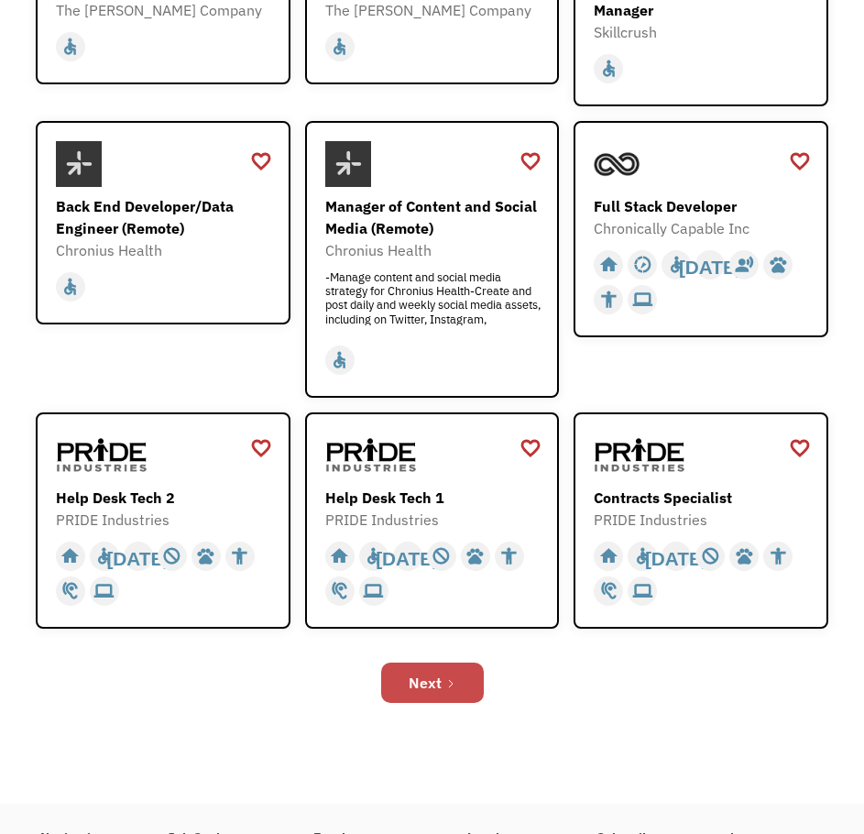
click at [432, 678] on div "Next" at bounding box center [425, 683] width 33 height 22
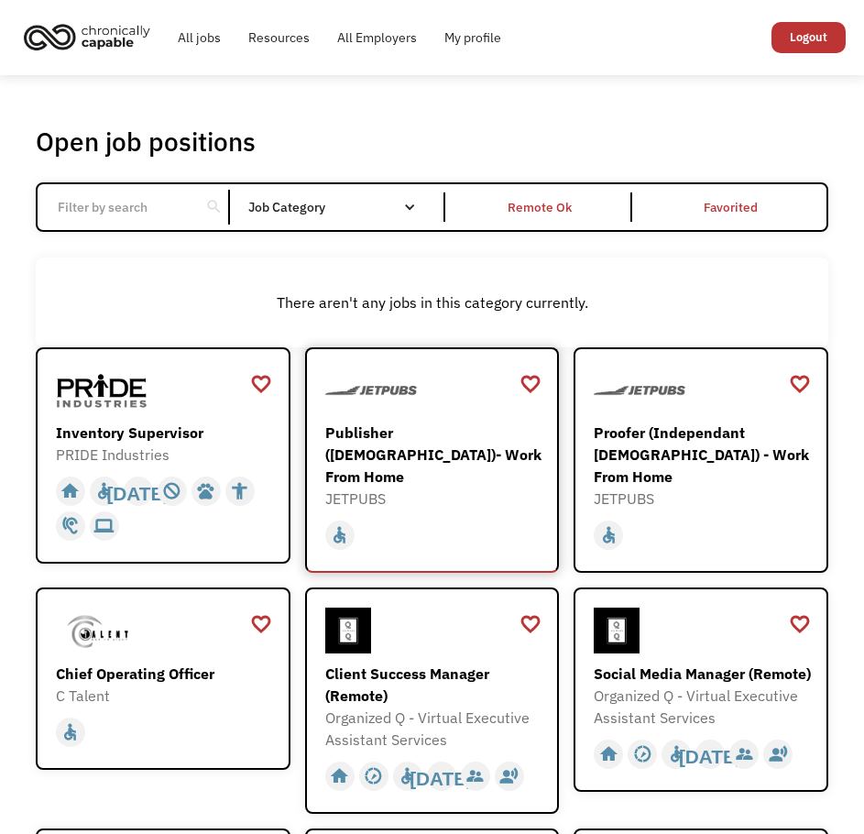
click at [366, 434] on div "Publisher ([DEMOGRAPHIC_DATA])- Work From Home" at bounding box center [434, 455] width 219 height 66
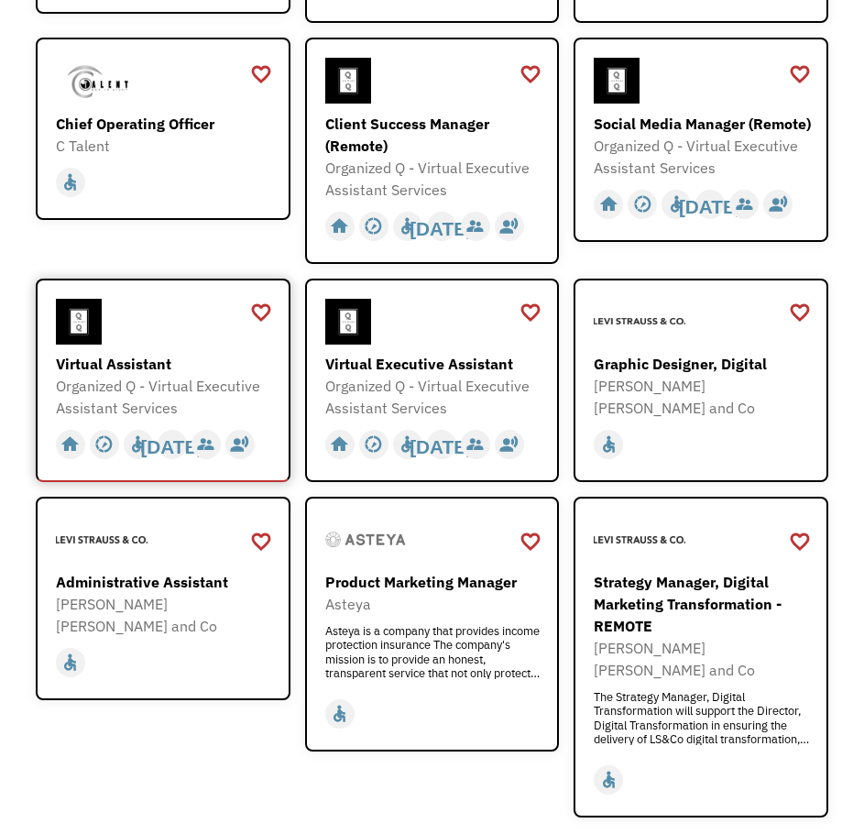
scroll to position [642, 0]
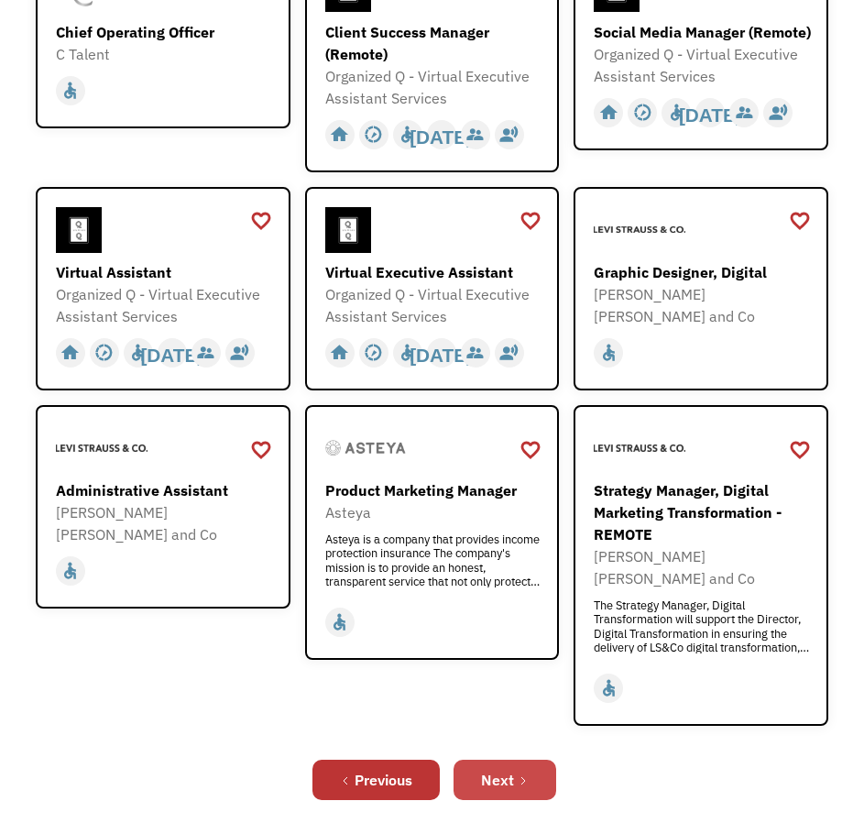
click at [523, 776] on icon "Next Page" at bounding box center [523, 781] width 11 height 11
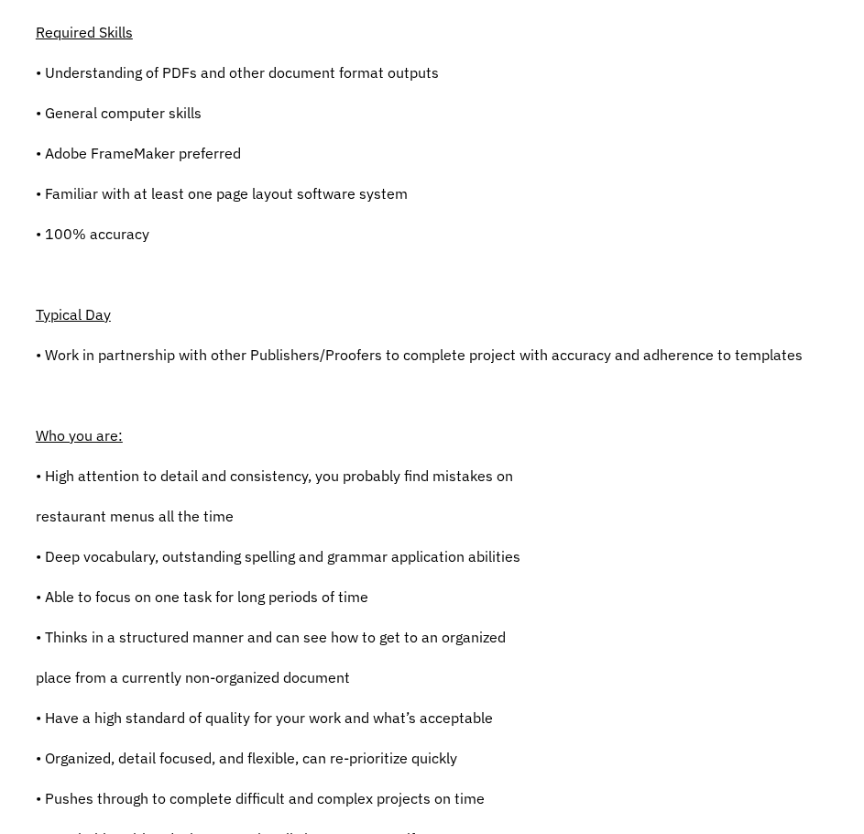
scroll to position [92, 0]
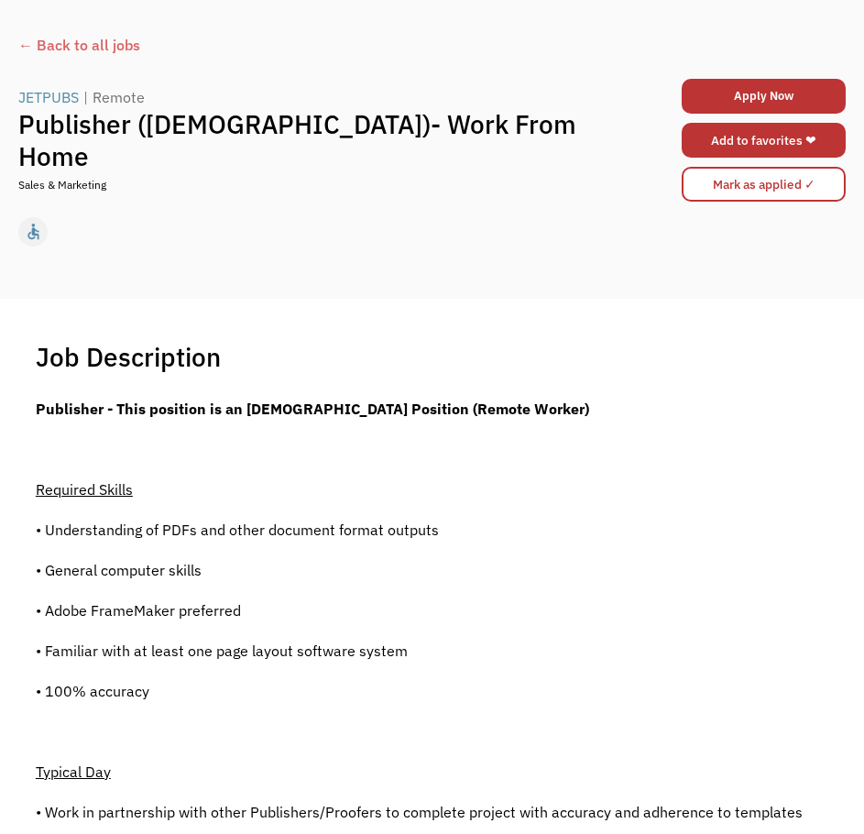
click at [750, 137] on link "Add to favorites ❤" at bounding box center [764, 140] width 164 height 35
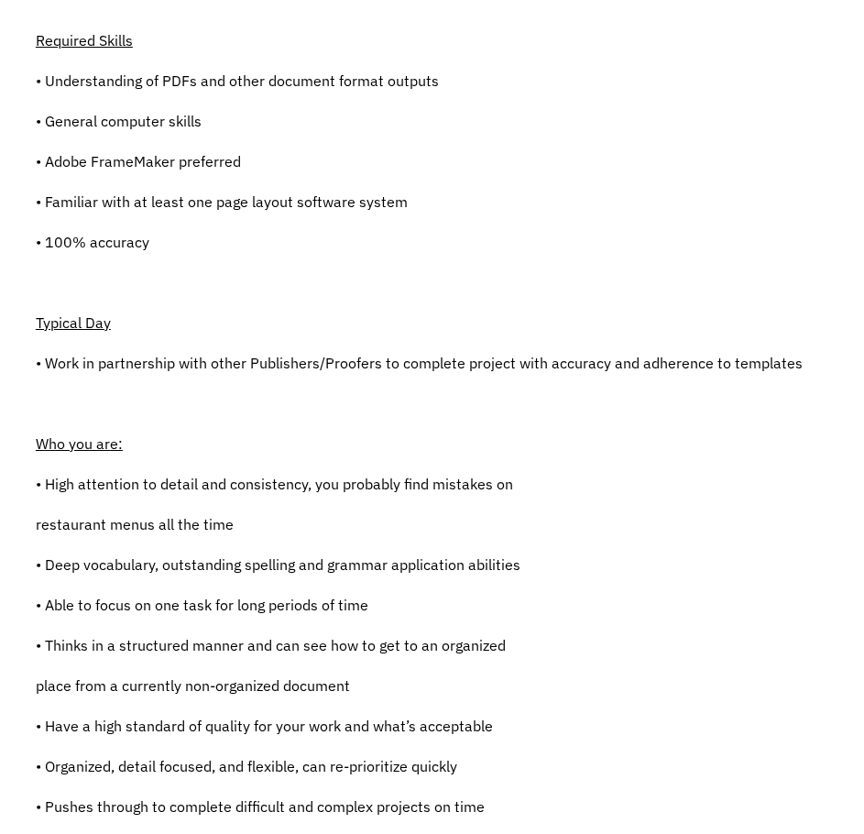
scroll to position [550, 0]
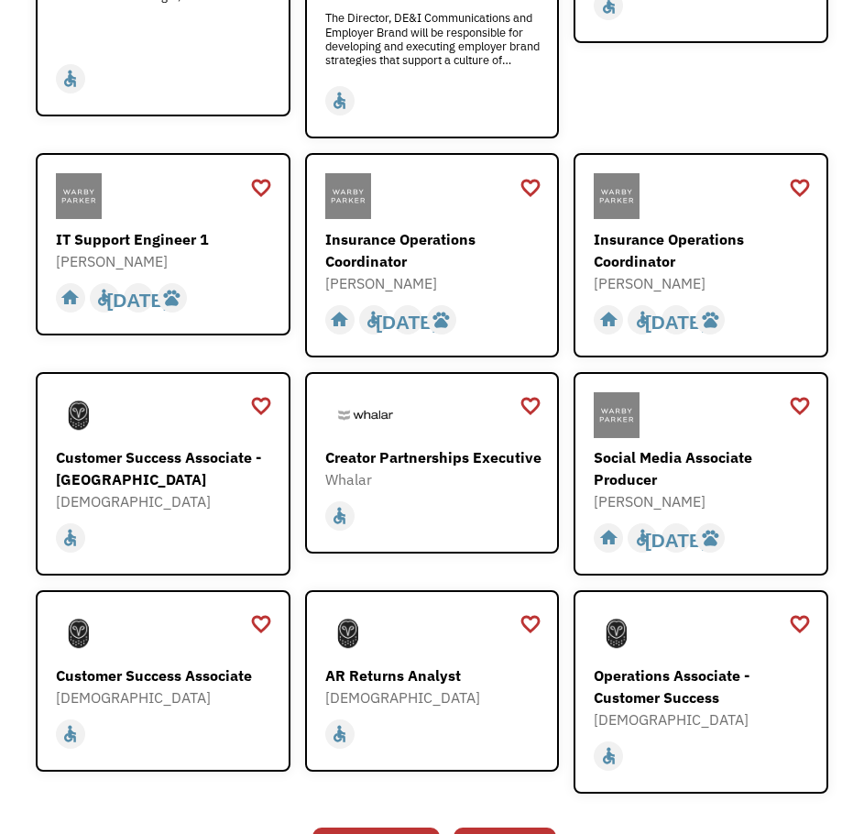
scroll to position [550, 0]
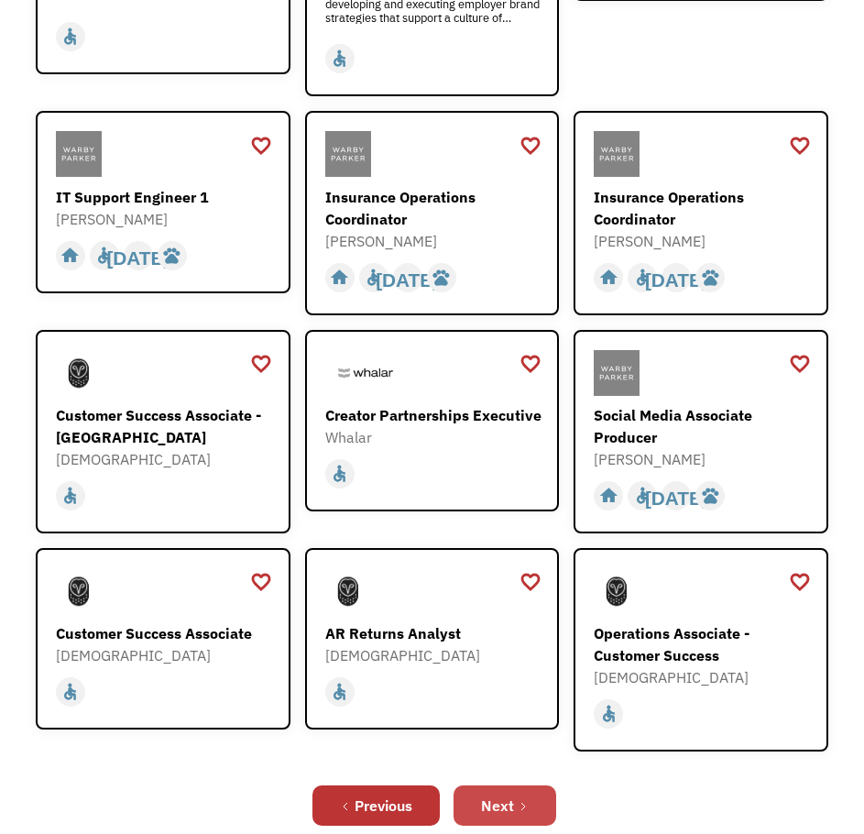
click at [489, 795] on div "Next" at bounding box center [497, 806] width 33 height 22
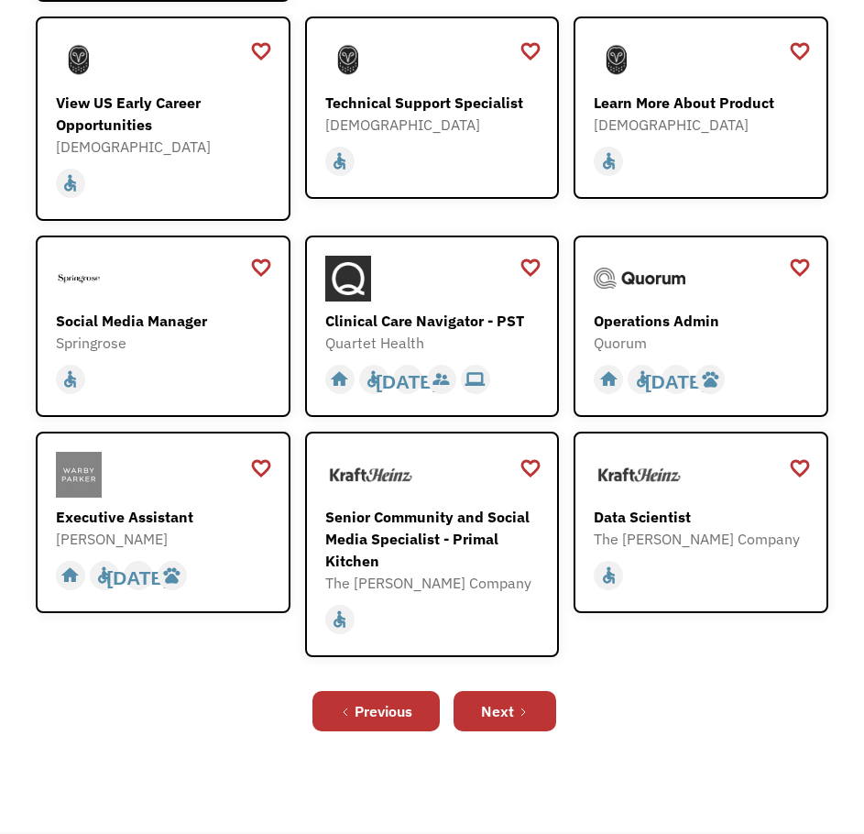
scroll to position [550, 0]
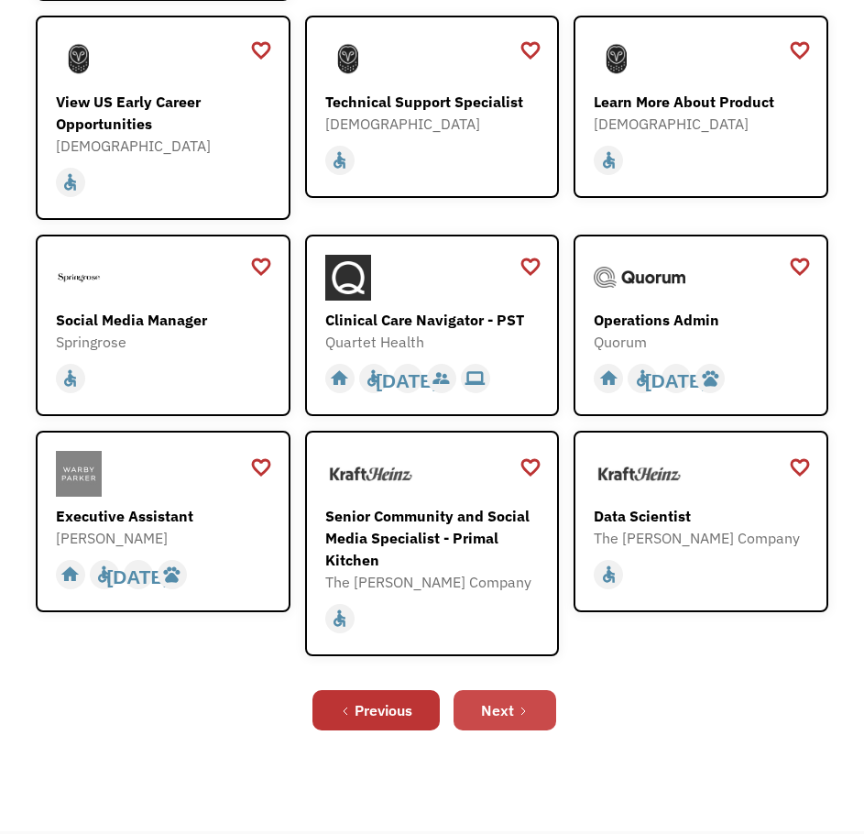
click at [538, 705] on link "Next" at bounding box center [505, 710] width 103 height 40
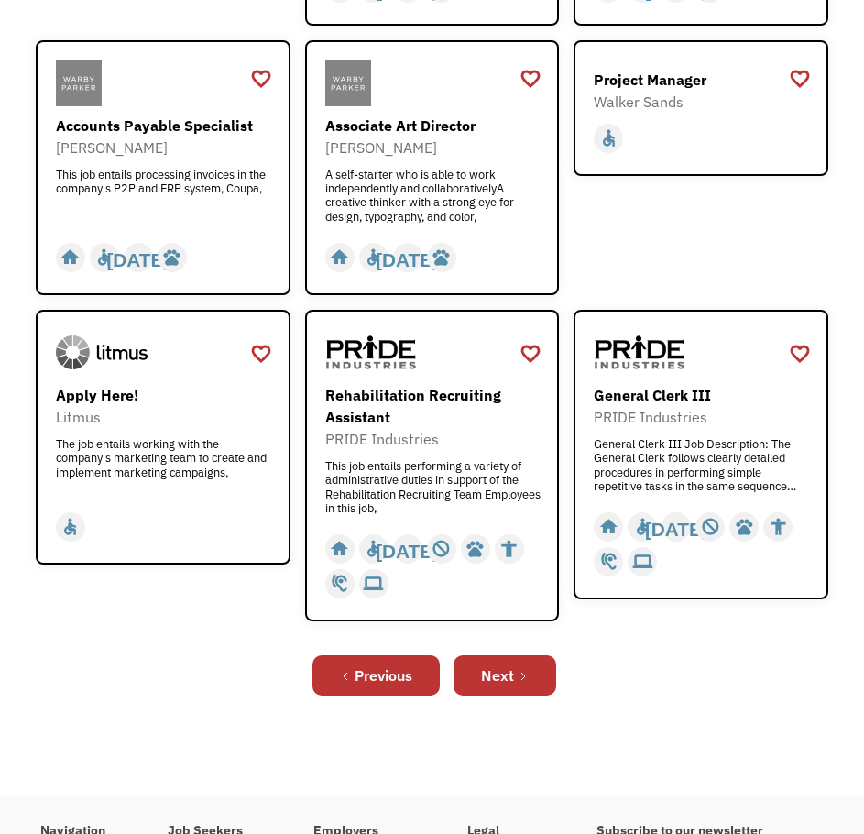
scroll to position [825, 0]
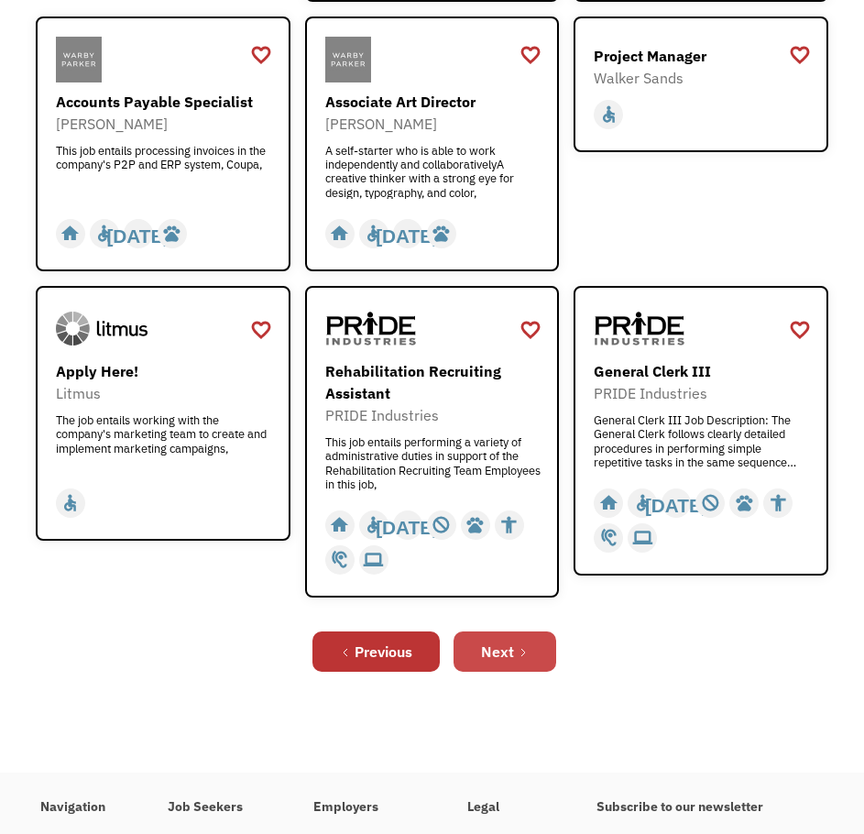
click at [530, 649] on link "Next" at bounding box center [505, 652] width 103 height 40
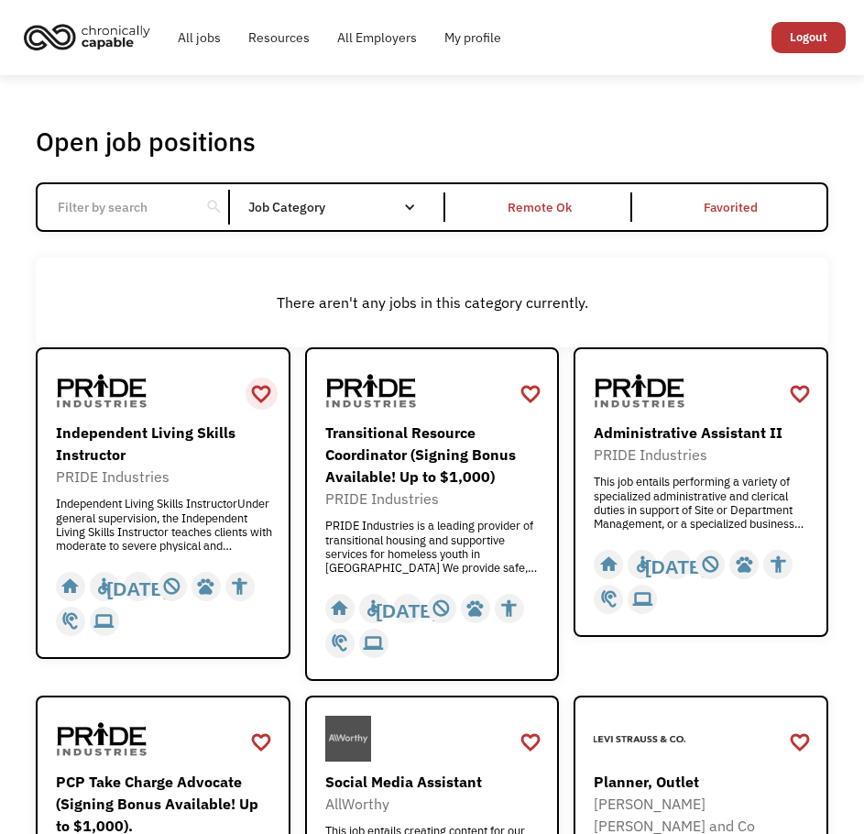
click at [259, 391] on div "favorite_border" at bounding box center [261, 394] width 22 height 28
click at [529, 391] on div "favorite_border" at bounding box center [531, 394] width 22 height 28
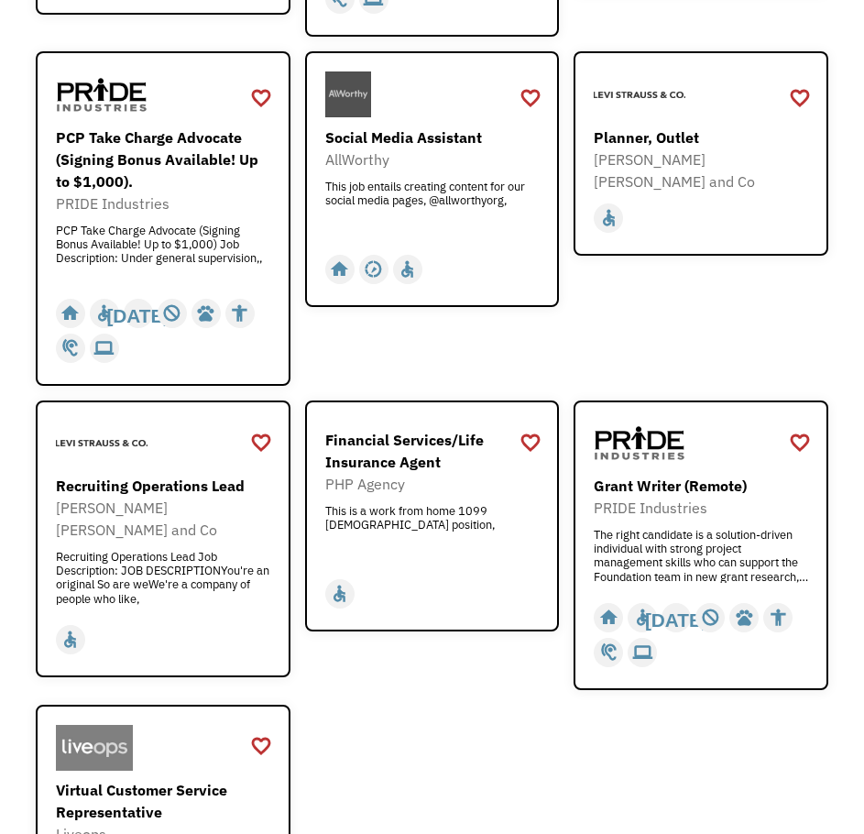
scroll to position [733, 0]
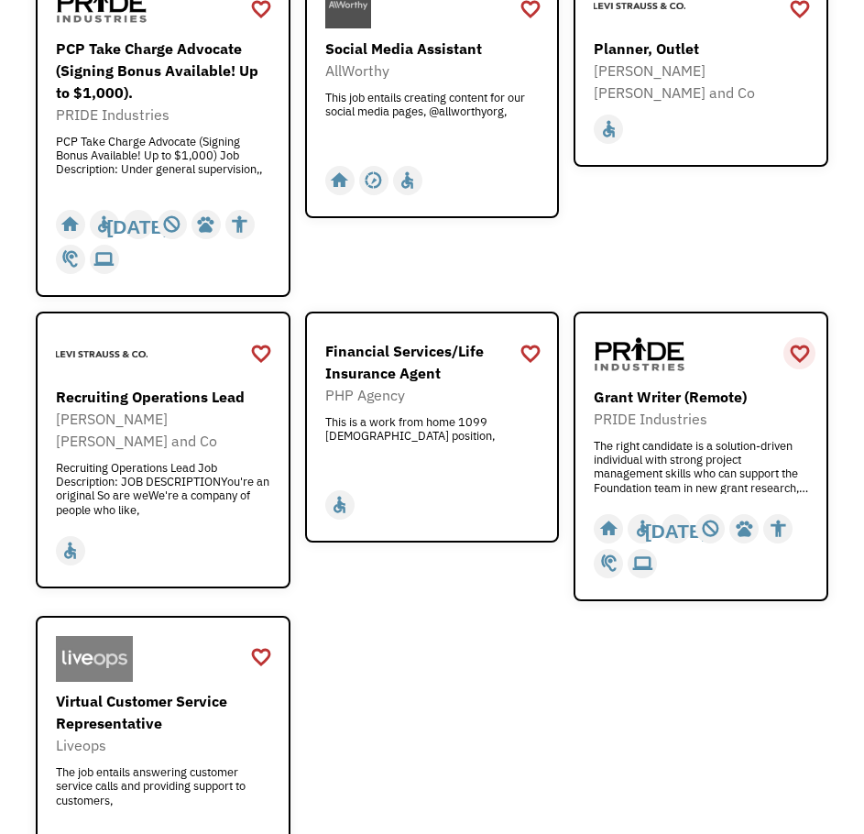
click at [798, 347] on div "favorite_border" at bounding box center [800, 354] width 22 height 28
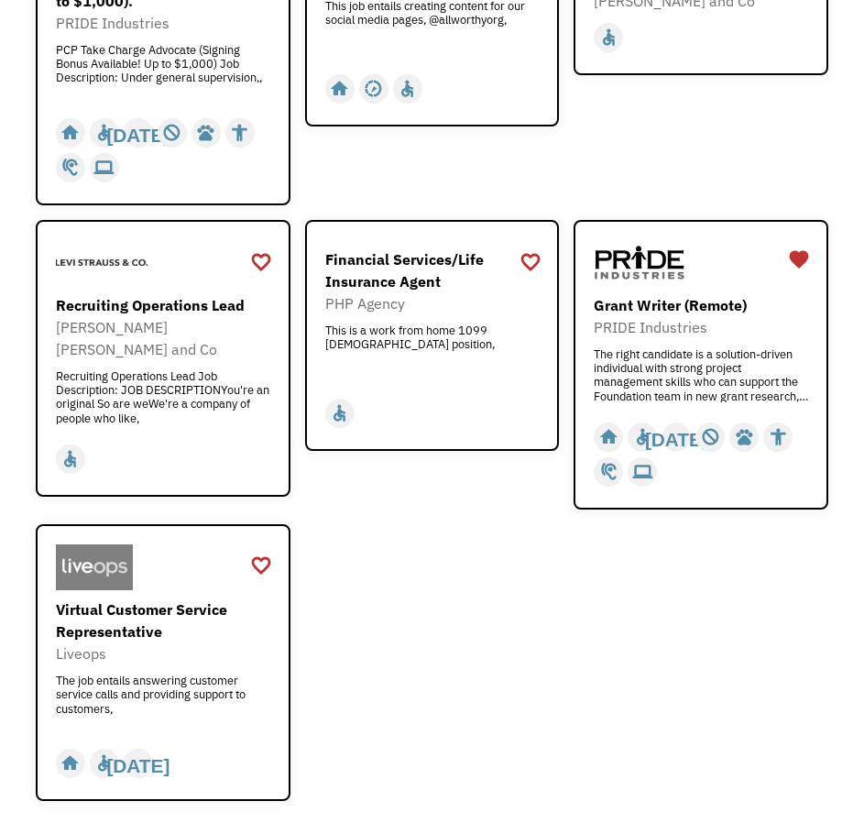
scroll to position [917, 0]
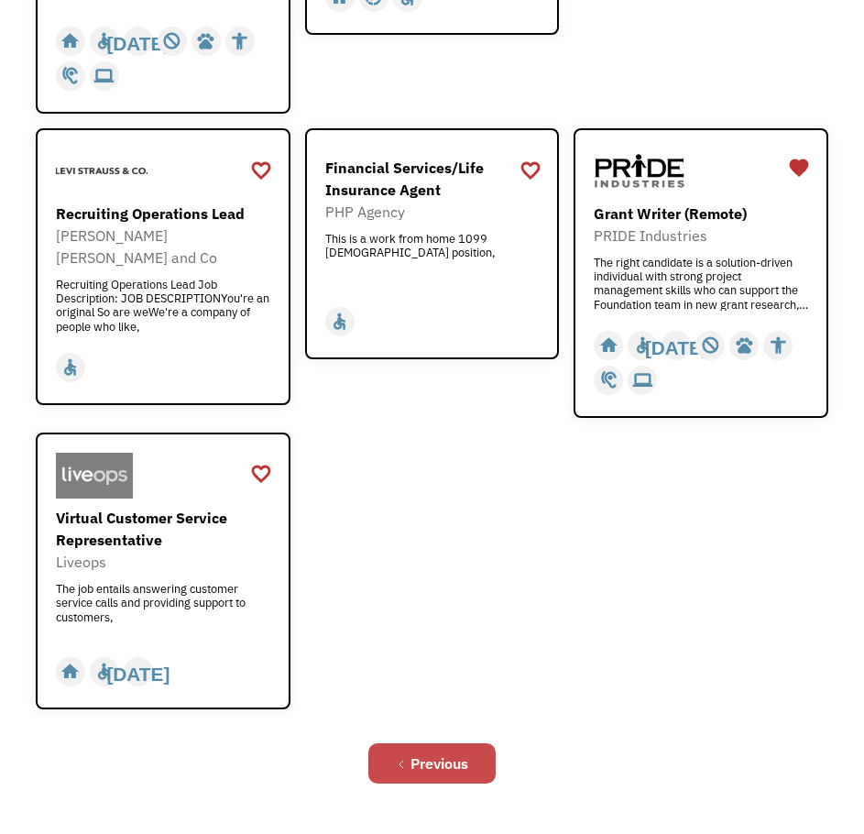
click at [439, 759] on div "Previous" at bounding box center [440, 764] width 58 height 22
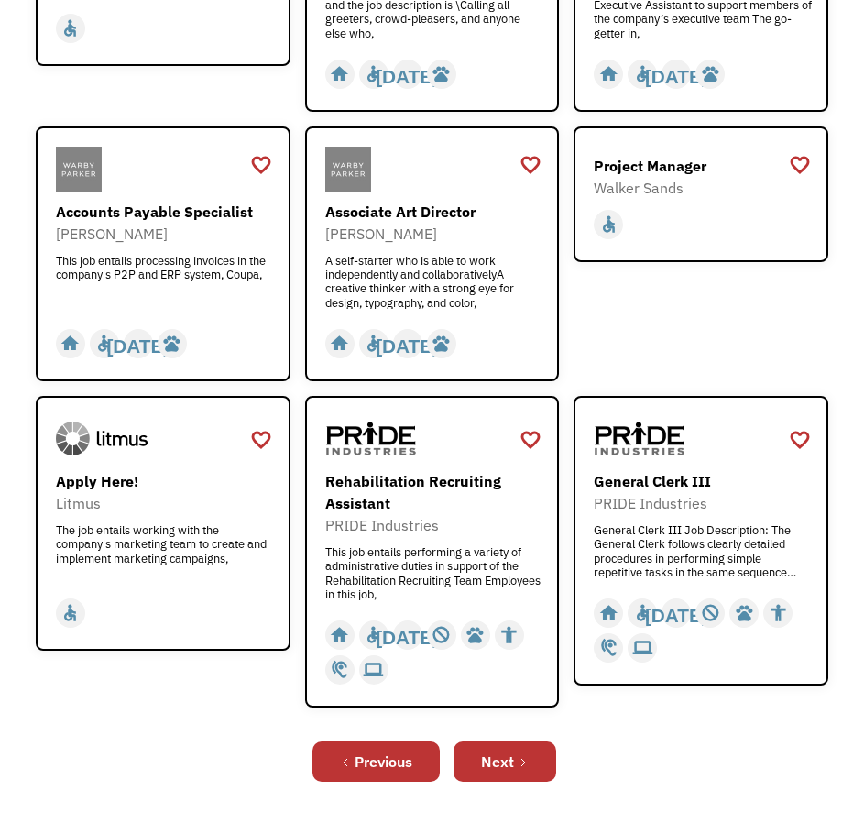
scroll to position [825, 0]
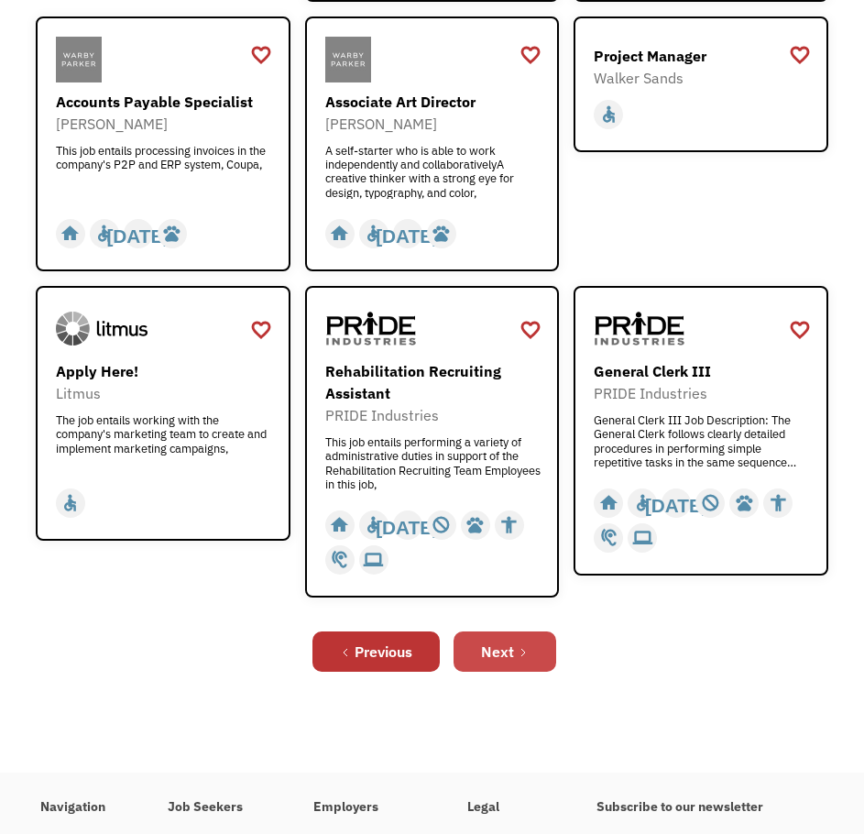
click at [538, 655] on link "Next" at bounding box center [505, 652] width 103 height 40
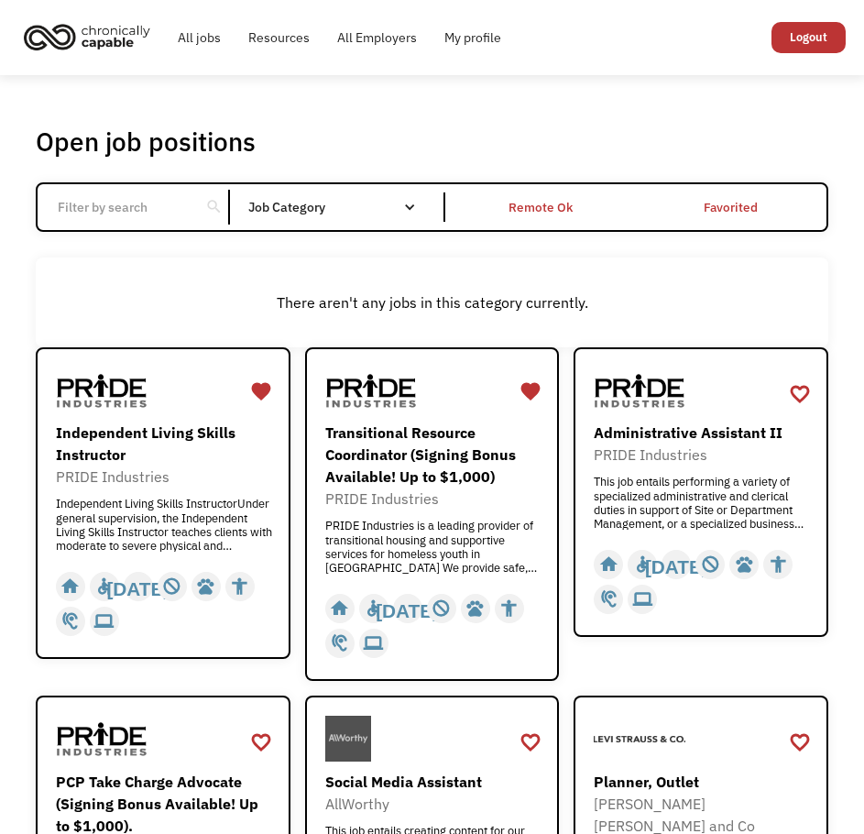
click at [573, 199] on div "Remote Ok" at bounding box center [540, 208] width 183 height 30
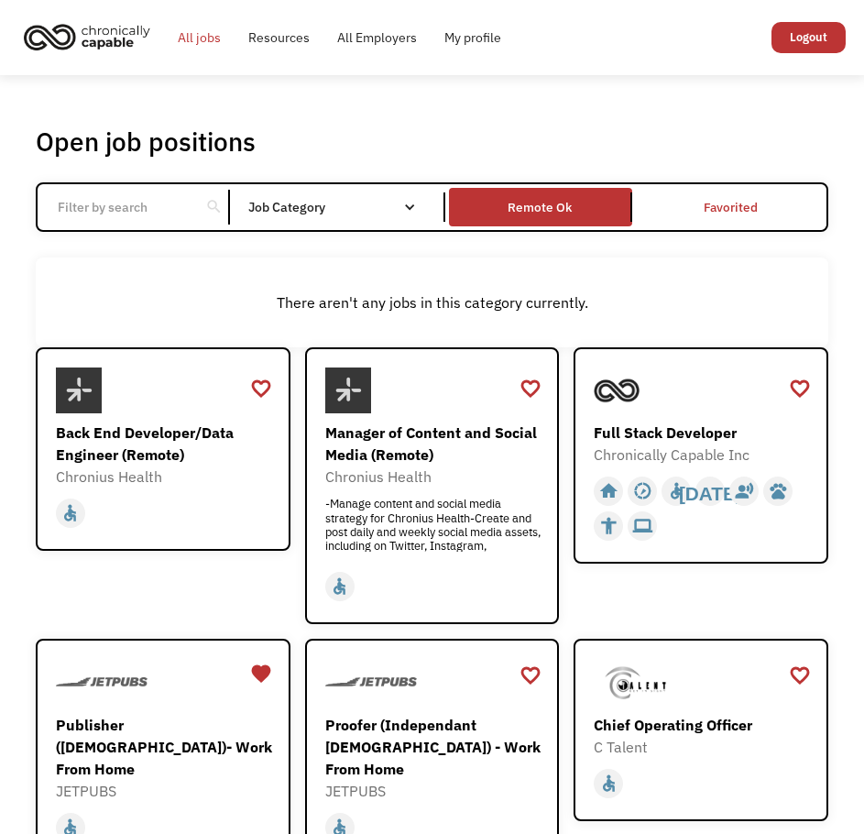
click at [218, 37] on link "All jobs" at bounding box center [199, 37] width 71 height 59
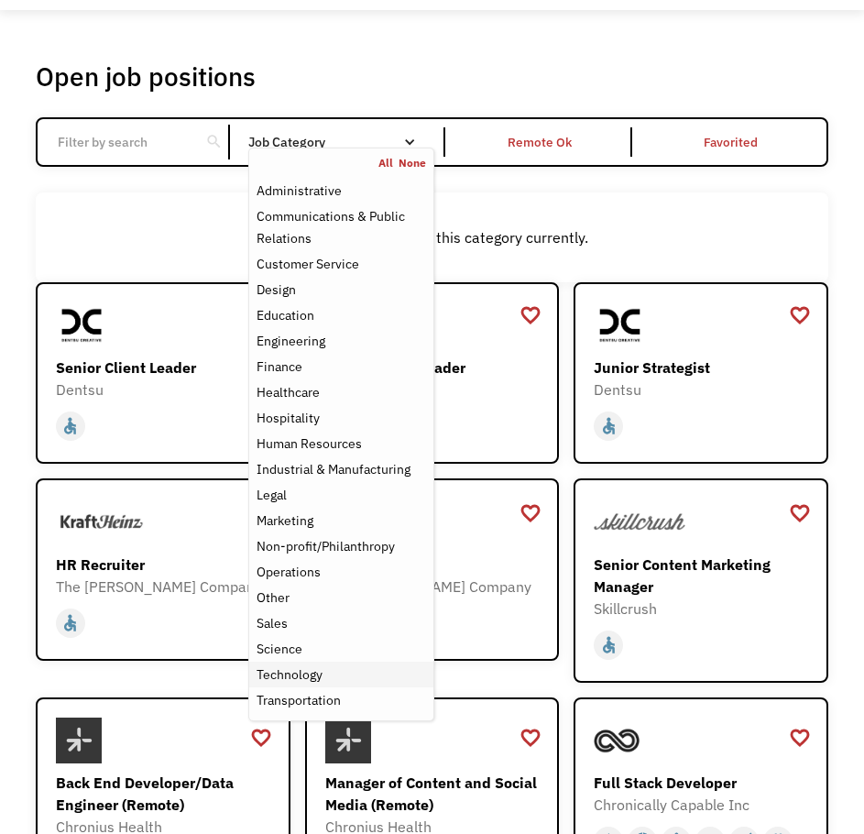
scroll to position [92, 0]
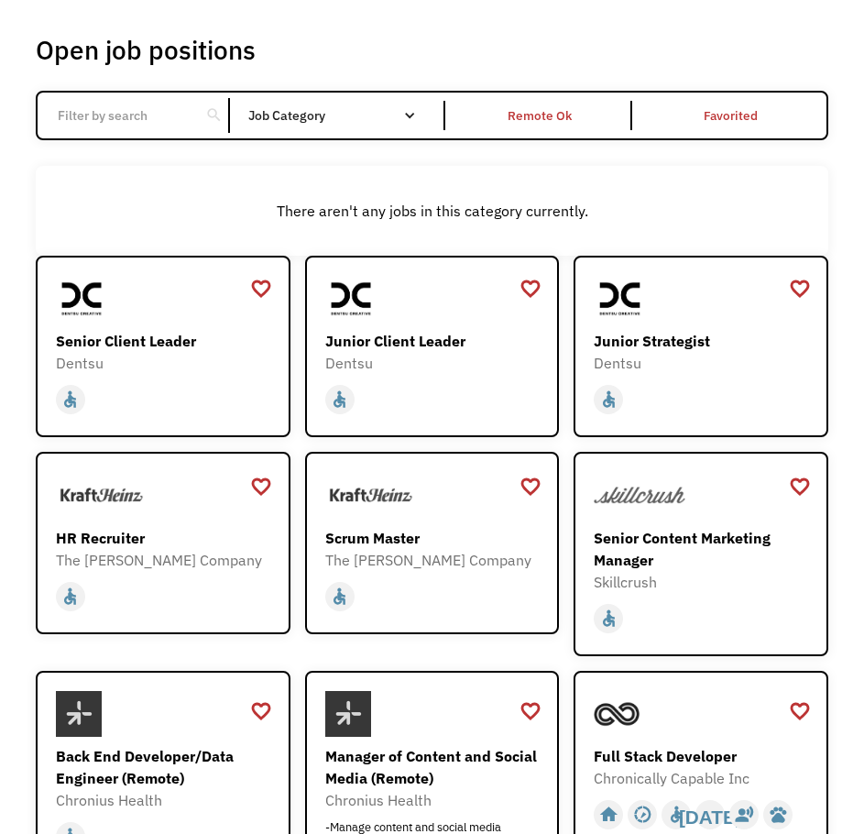
click at [140, 109] on input "Email Form" at bounding box center [119, 115] width 145 height 35
click at [565, 112] on div "Remote Ok" at bounding box center [541, 116] width 64 height 22
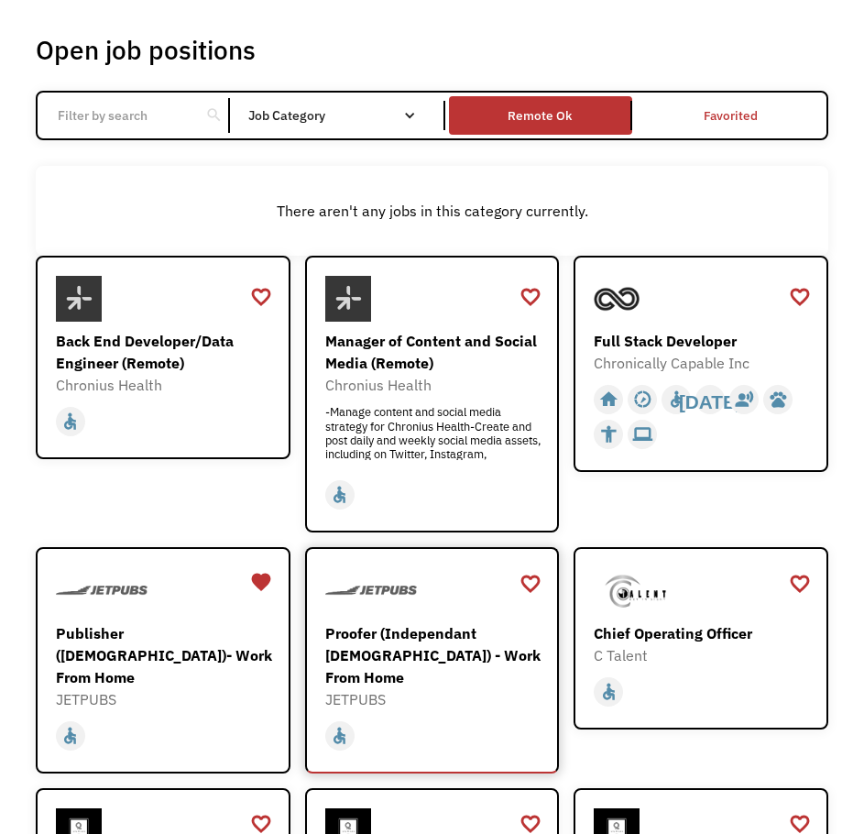
click at [407, 644] on div "Proofer (Independant [DEMOGRAPHIC_DATA]) - Work From Home" at bounding box center [434, 655] width 219 height 66
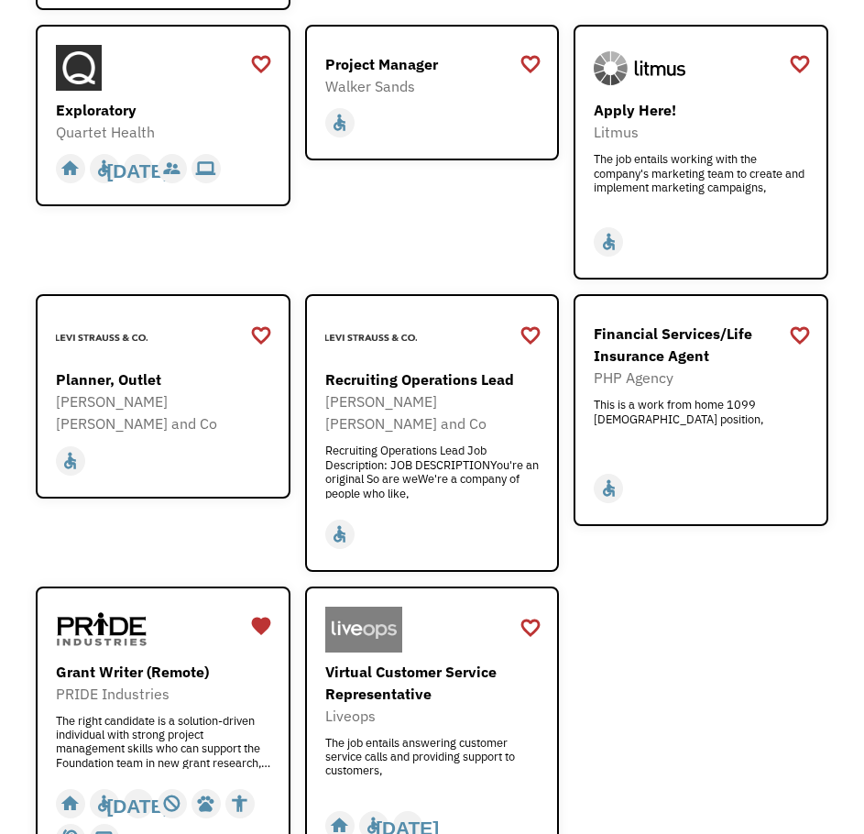
scroll to position [2842, 0]
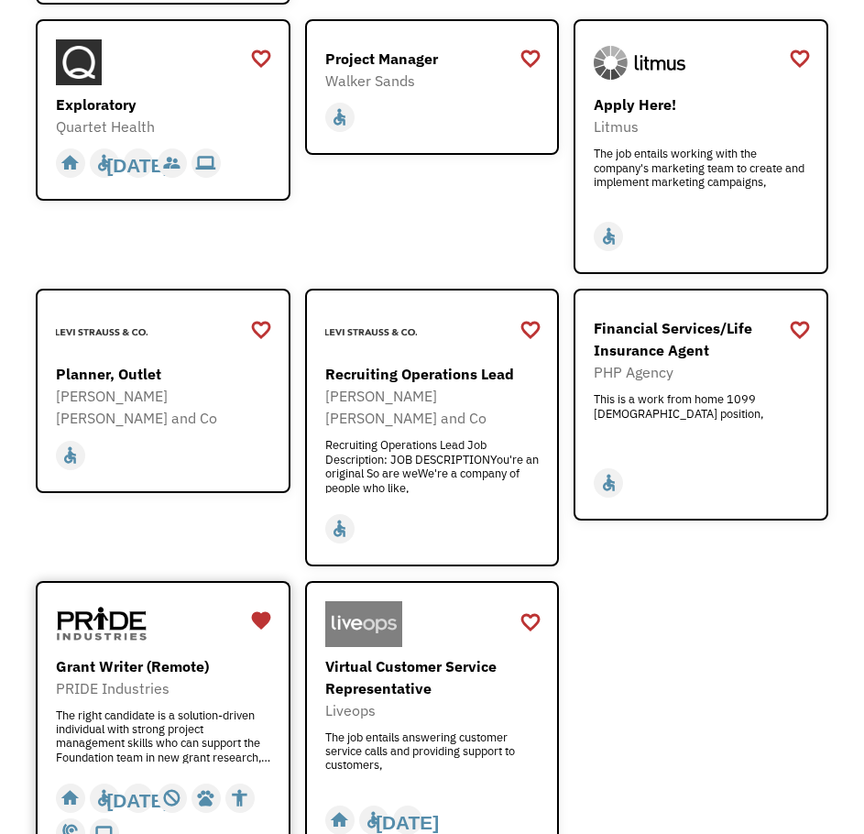
click at [200, 709] on div "The right candidate is a solution-driven individual with strong project managem…" at bounding box center [165, 736] width 219 height 55
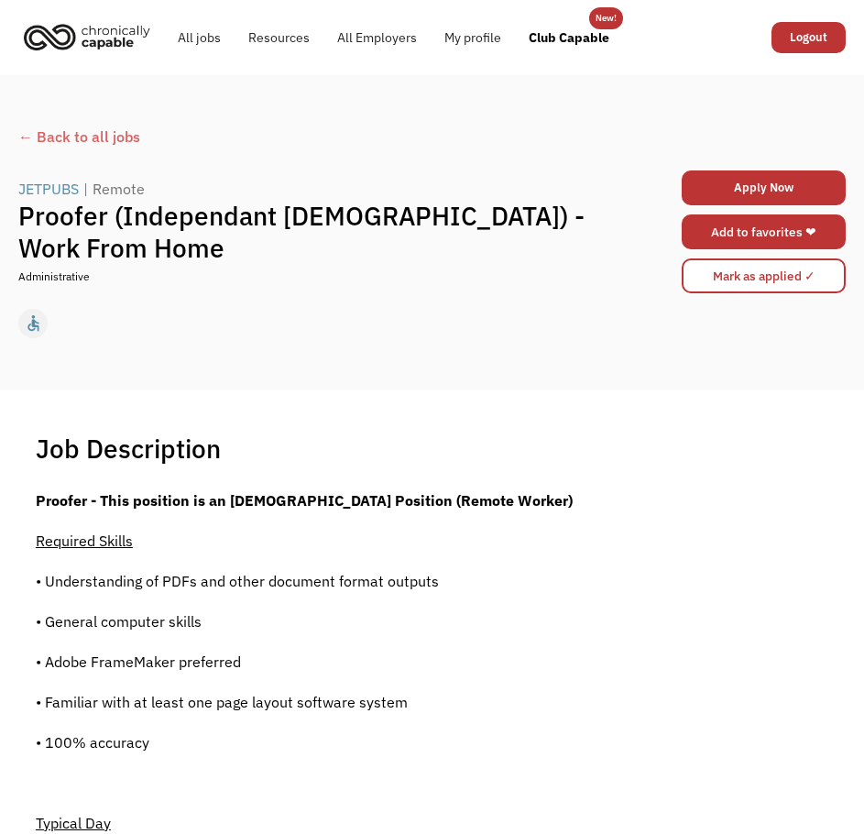
click at [764, 236] on link "Add to favorites ❤" at bounding box center [764, 232] width 164 height 35
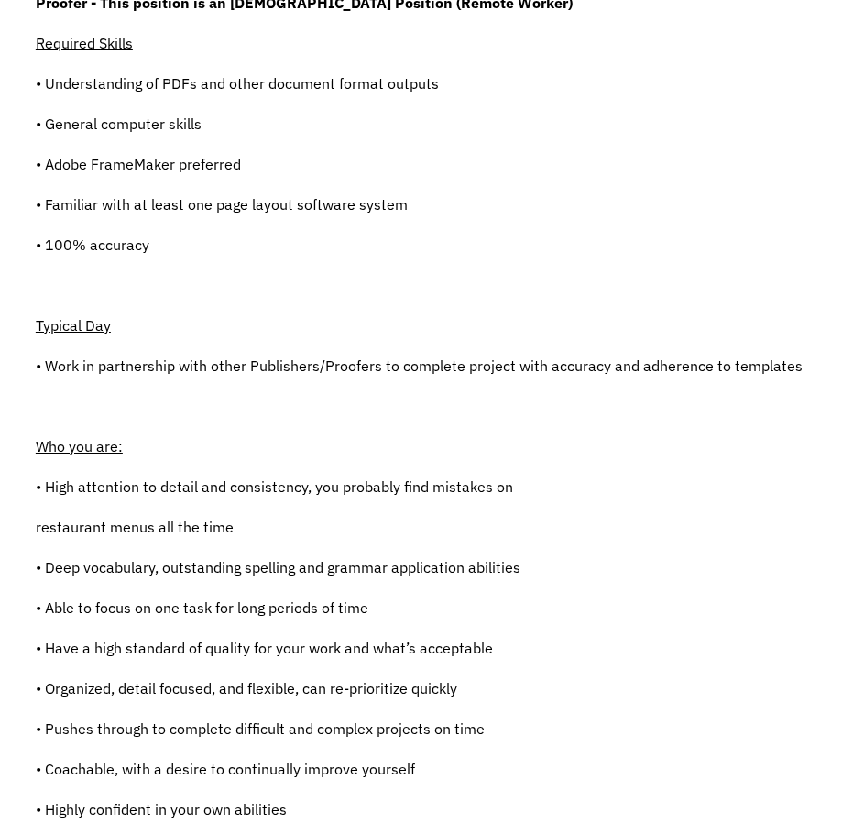
scroll to position [550, 0]
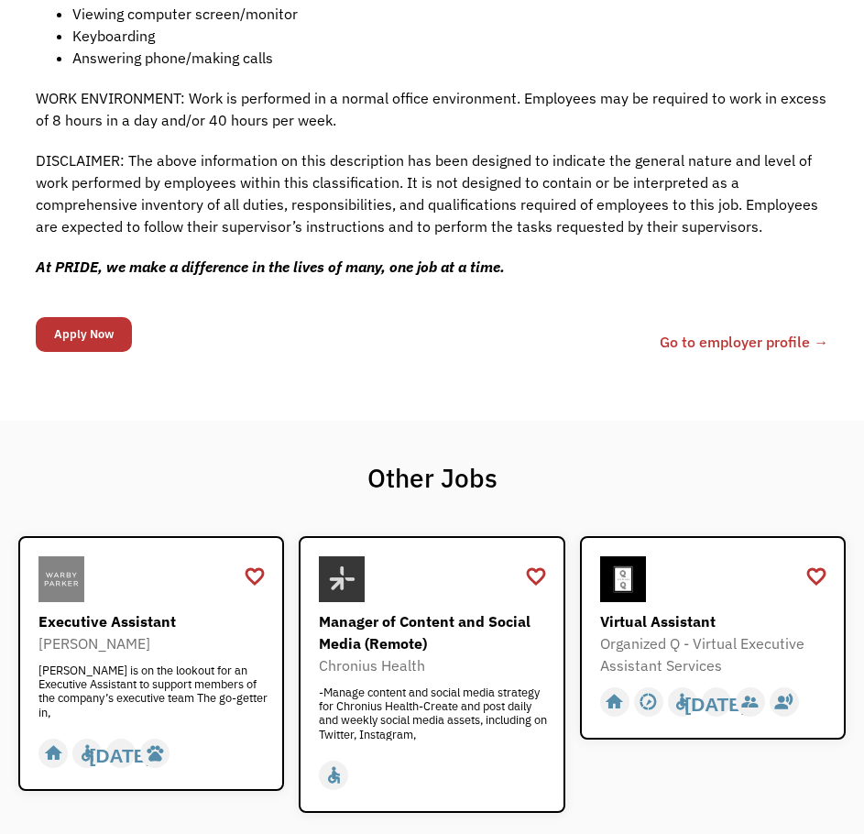
scroll to position [1964, 0]
